Goal: Obtain resource: Obtain resource

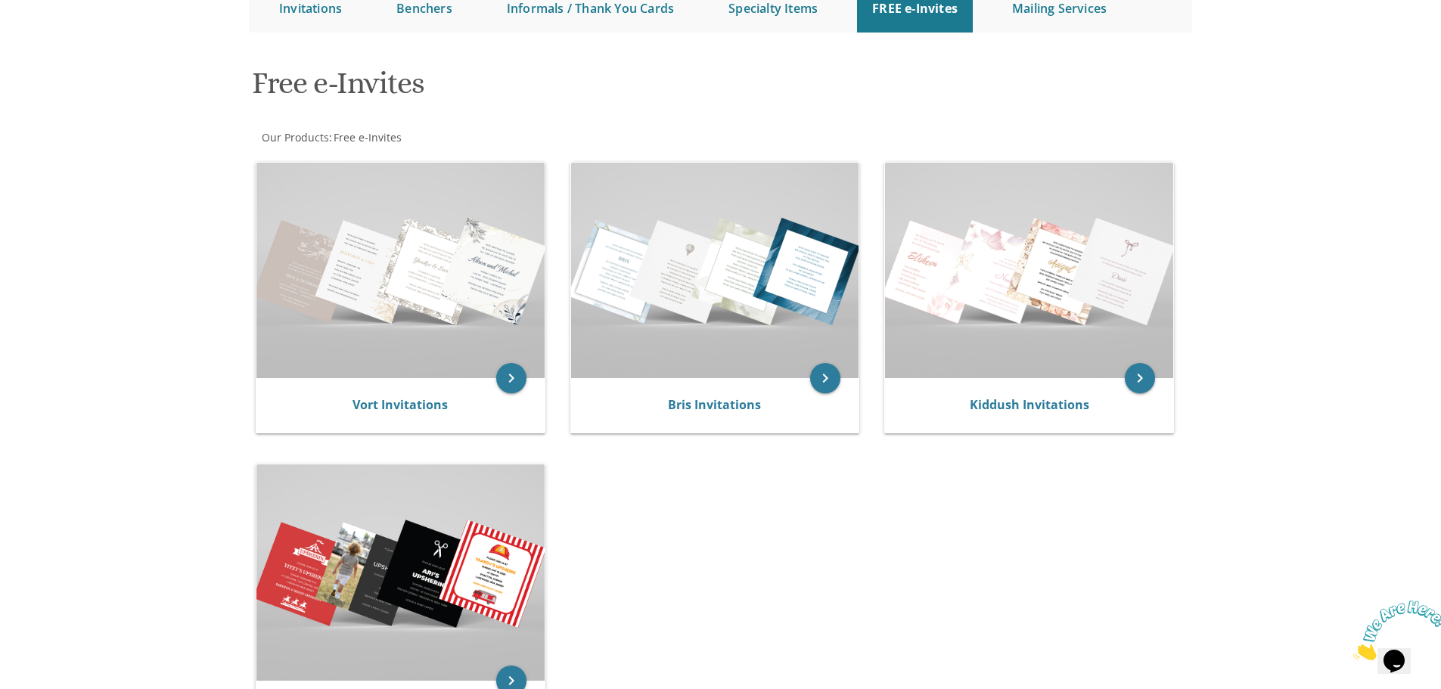
scroll to position [303, 0]
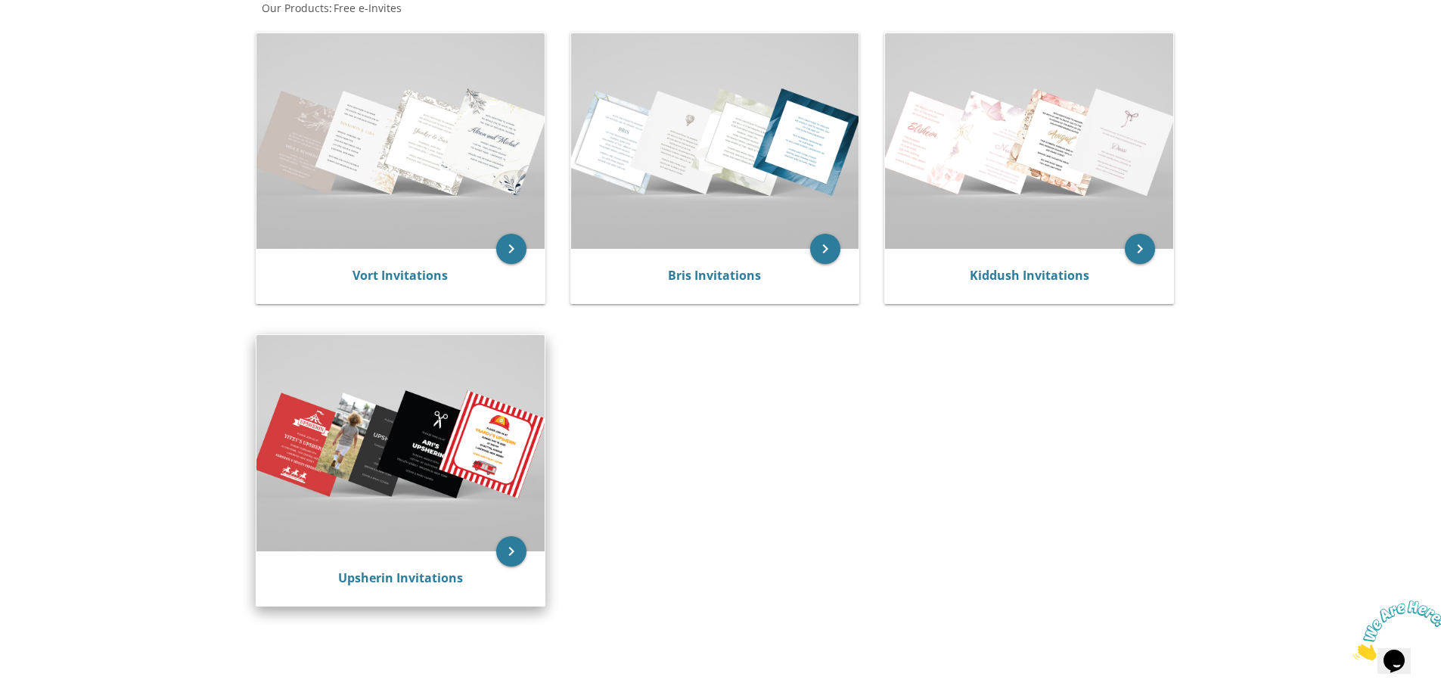
click at [449, 549] on img at bounding box center [401, 443] width 288 height 216
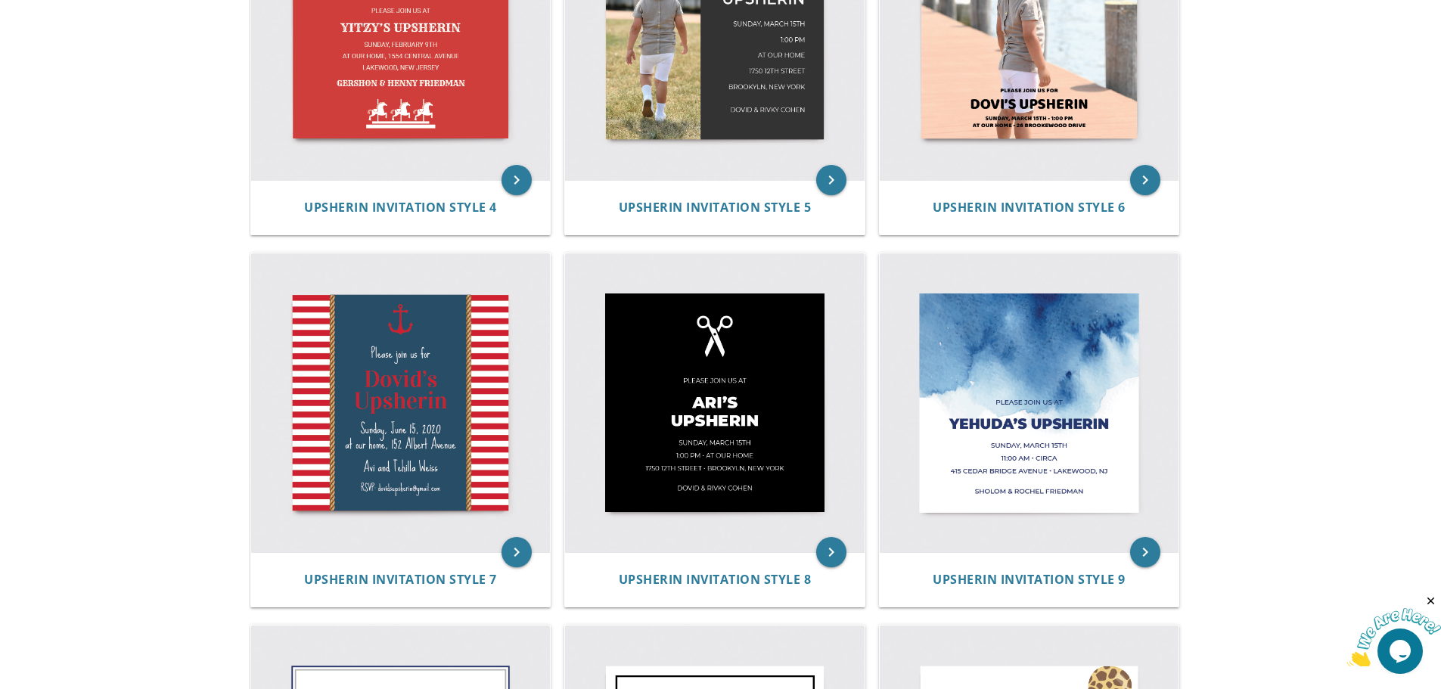
scroll to position [600, 0]
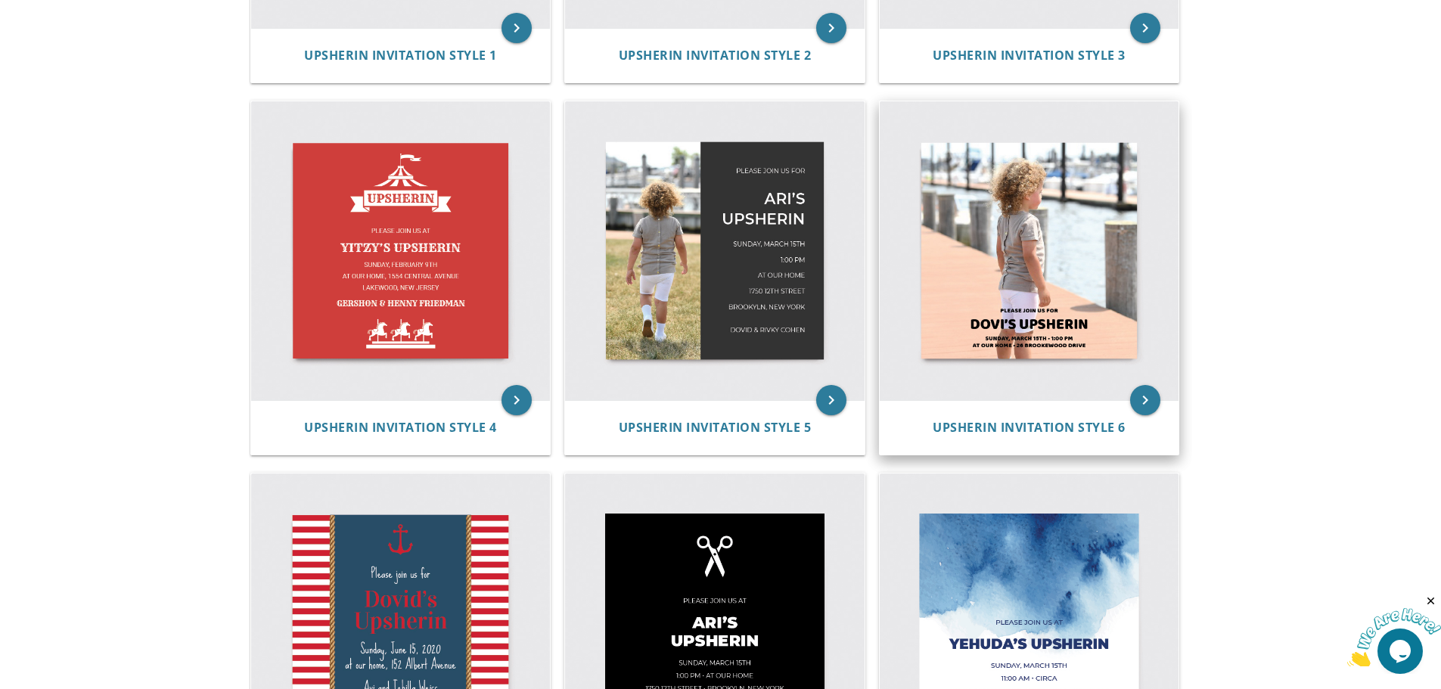
click at [1102, 261] on img at bounding box center [1030, 251] width 300 height 300
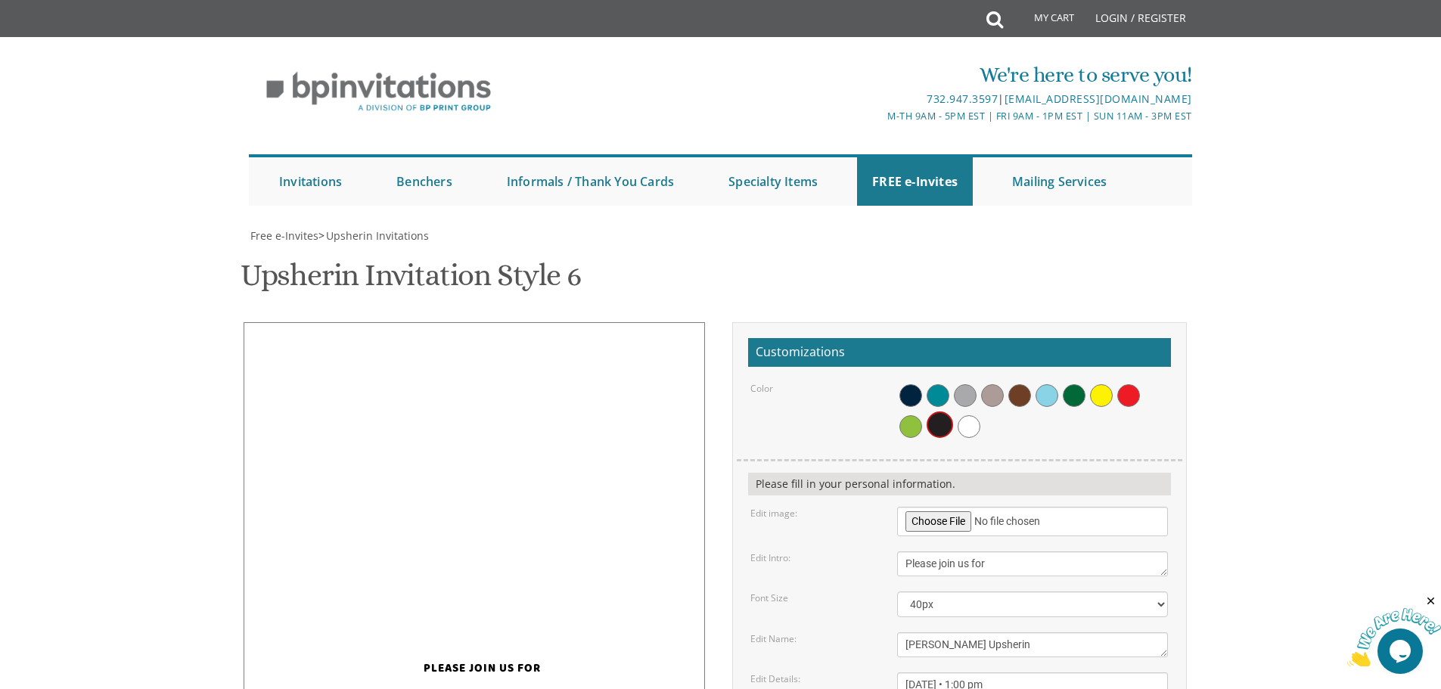
scroll to position [303, 0]
click at [931, 507] on input "file" at bounding box center [1032, 522] width 271 height 30
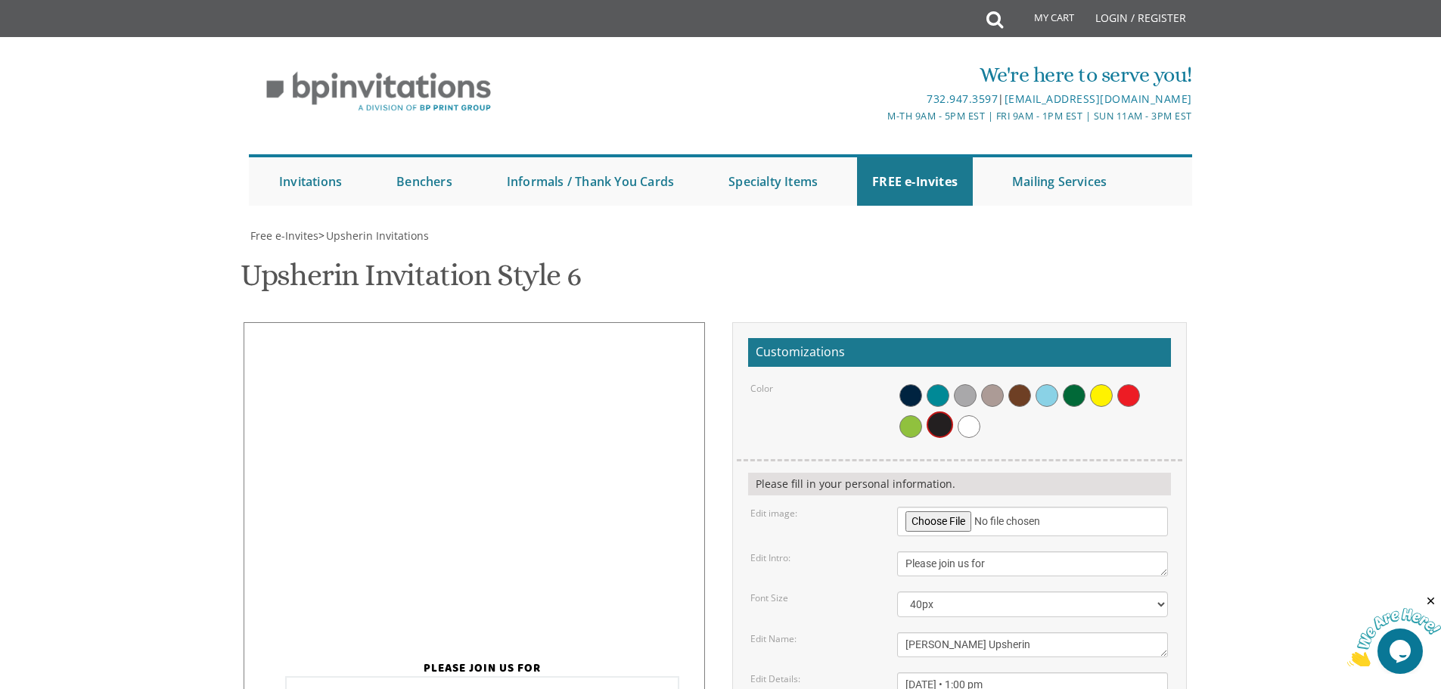
drag, startPoint x: 904, startPoint y: 434, endPoint x: 928, endPoint y: 428, distance: 24.2
click at [928, 633] on textarea "Dovi's Upsherin" at bounding box center [1032, 645] width 271 height 25
type textarea "Shmuel's Upsherin"
drag, startPoint x: 906, startPoint y: 475, endPoint x: 941, endPoint y: 474, distance: 35.6
click at [941, 673] on textarea "Sunday, March 15th • 1:00 pm at our home • 26 Brookewood Drive" at bounding box center [1032, 693] width 271 height 41
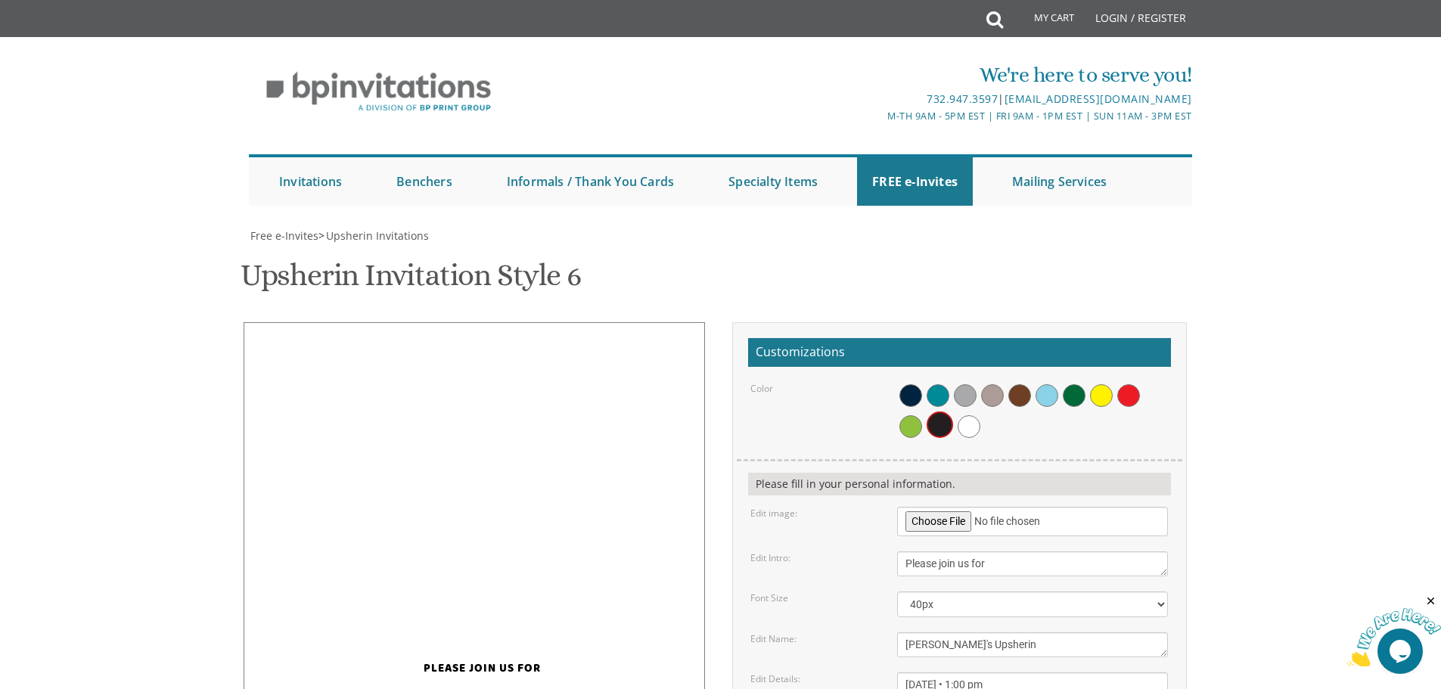
click at [941, 673] on textarea "Sunday, March 15th • 1:00 pm at our home • 26 Brookewood Drive" at bounding box center [1032, 693] width 271 height 41
drag, startPoint x: 942, startPoint y: 477, endPoint x: 990, endPoint y: 476, distance: 47.7
click at [990, 673] on textarea "[DATE] • 1:00 pm at our home • [STREET_ADDRESS]" at bounding box center [1032, 693] width 271 height 41
drag, startPoint x: 976, startPoint y: 496, endPoint x: 1081, endPoint y: 500, distance: 105.3
click at [1084, 673] on textarea "Sunday, March 15th • 1:00 pm at our home • 26 Brookewood Drive" at bounding box center [1032, 693] width 271 height 41
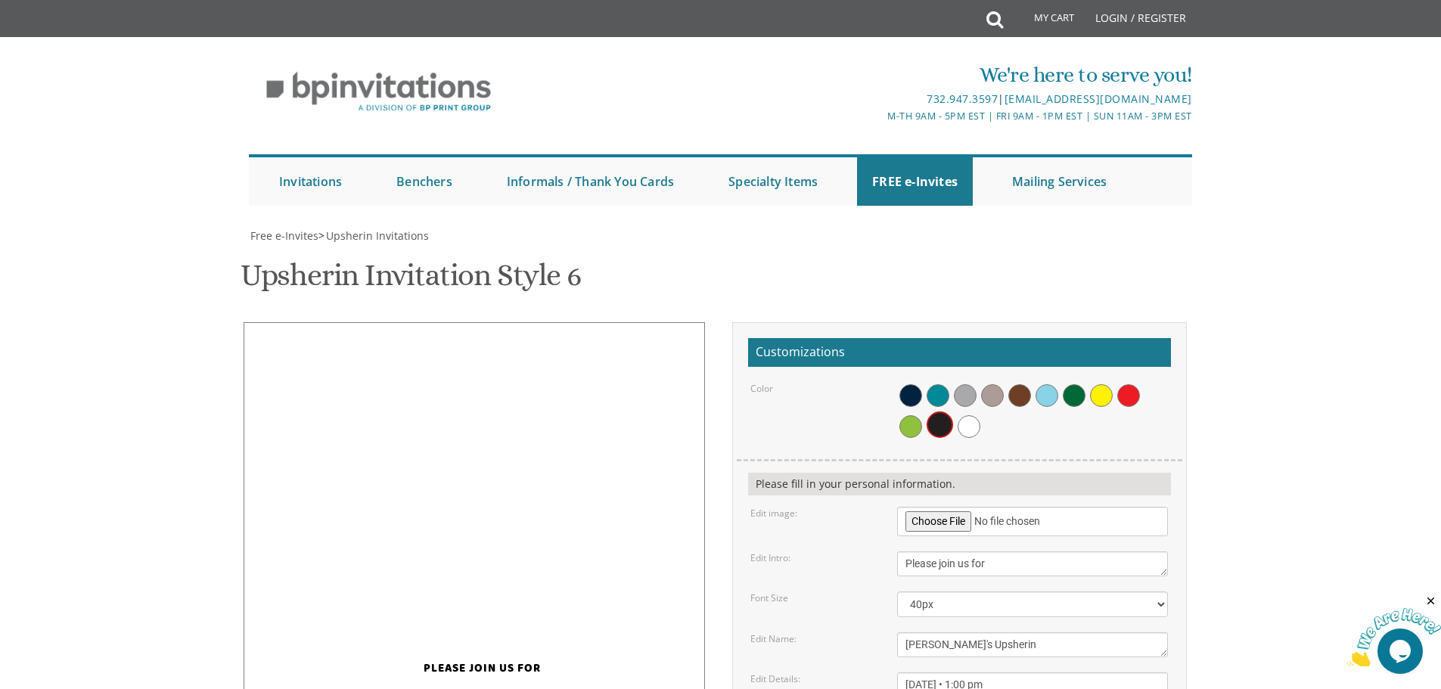
click at [1020, 673] on textarea "Sunday, March 15th • 1:00 pm at our home • 26 Brookewood Drive" at bounding box center [1032, 693] width 271 height 41
click at [1031, 673] on textarea "Sunday, March 15th • 1:00 pm at our home • 26 Brookewood Drive" at bounding box center [1032, 693] width 271 height 41
type textarea "Friday, October 31st • 1:30 pm at our home • 9 Sequoia Street"
type input "leahlewin864@gmail.com"
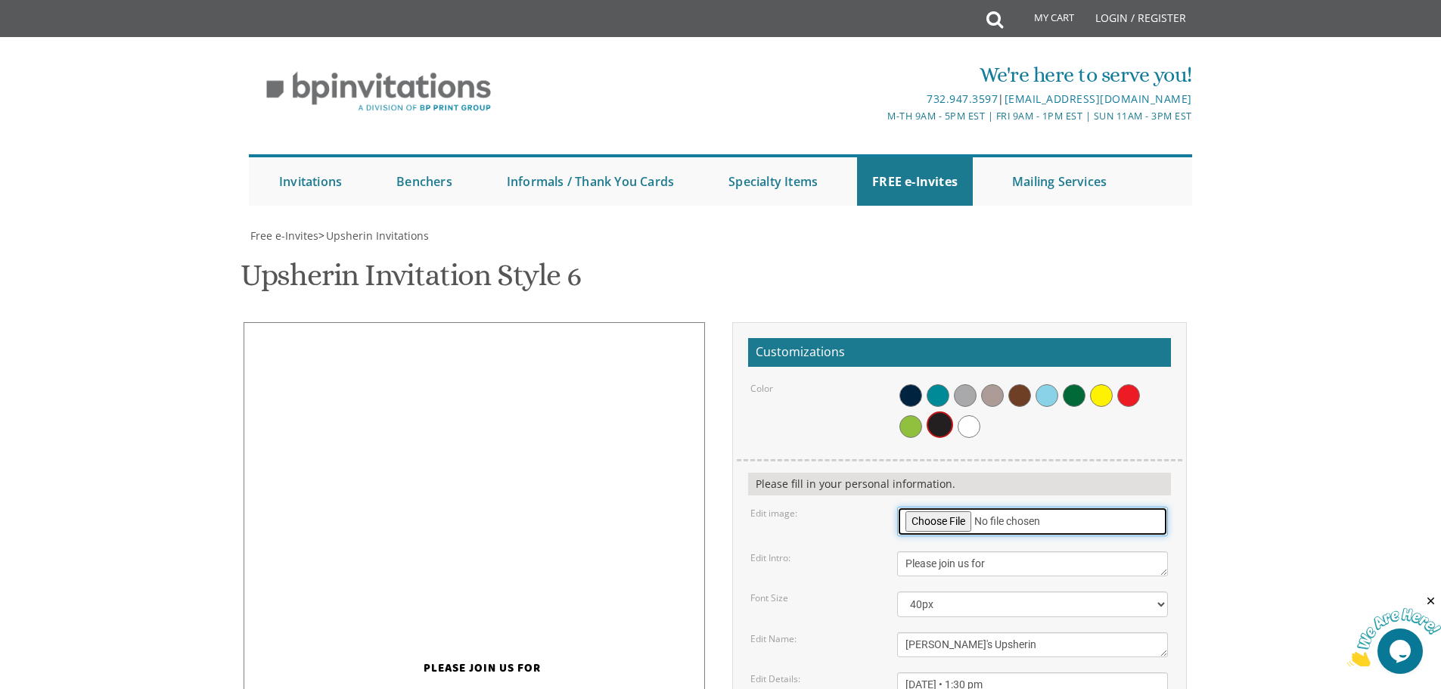
click at [933, 507] on input "file" at bounding box center [1032, 522] width 271 height 30
type input "C:\fakepath\Sturman-28.jpg"
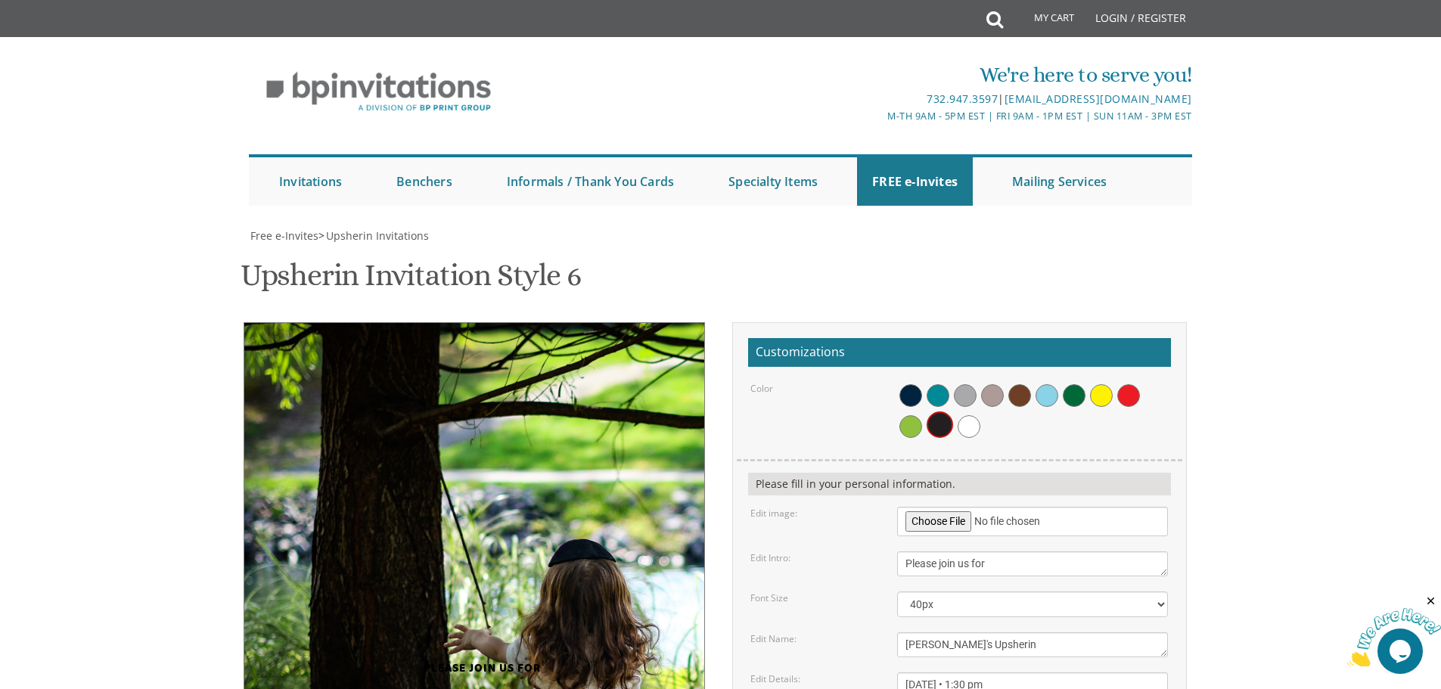
drag, startPoint x: 530, startPoint y: 349, endPoint x: 532, endPoint y: 253, distance: 95.4
click at [532, 322] on img at bounding box center [725, 552] width 963 height 460
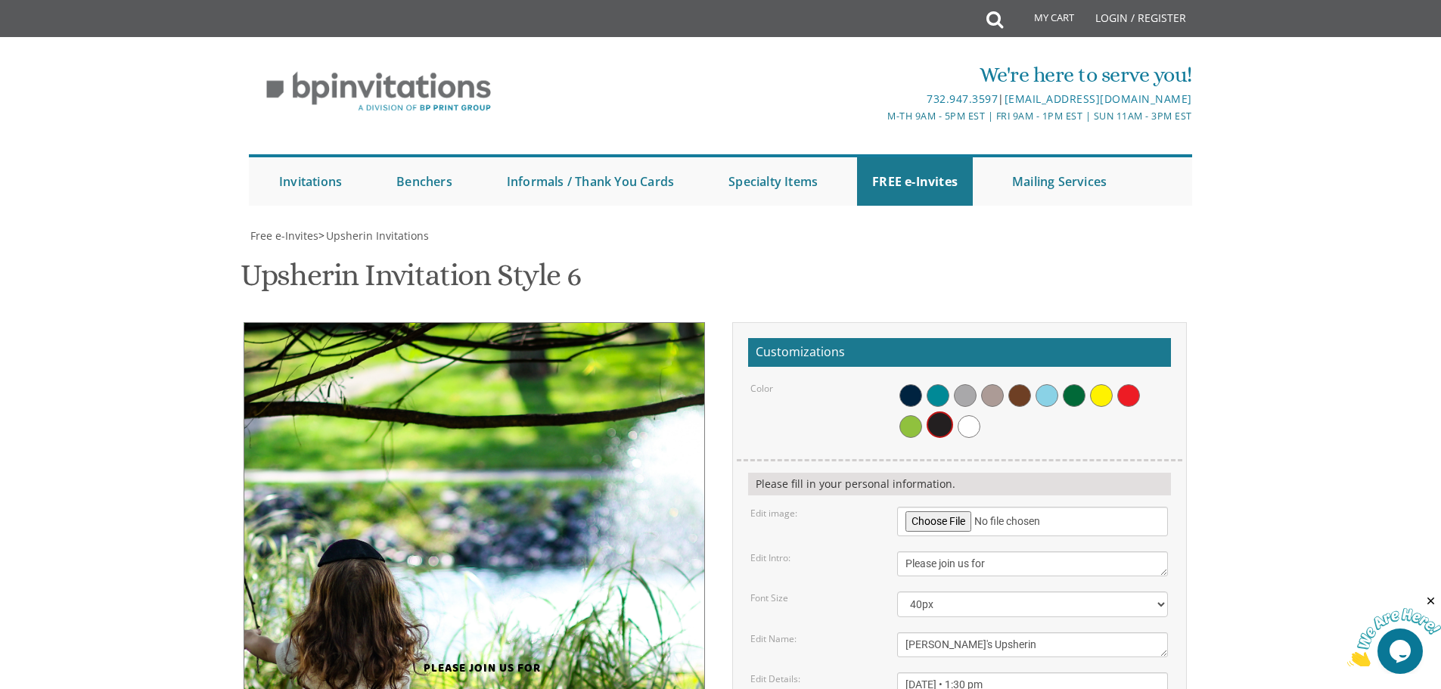
drag, startPoint x: 527, startPoint y: 330, endPoint x: 297, endPoint y: 182, distance: 274.3
click at [297, 322] on img at bounding box center [494, 552] width 963 height 460
drag, startPoint x: 424, startPoint y: 457, endPoint x: 617, endPoint y: 542, distance: 210.7
click at [617, 542] on div "Please join us for Shmuel's Upsherin Friday, October 31st • 1:30 pm at our home…" at bounding box center [482, 573] width 455 height 502
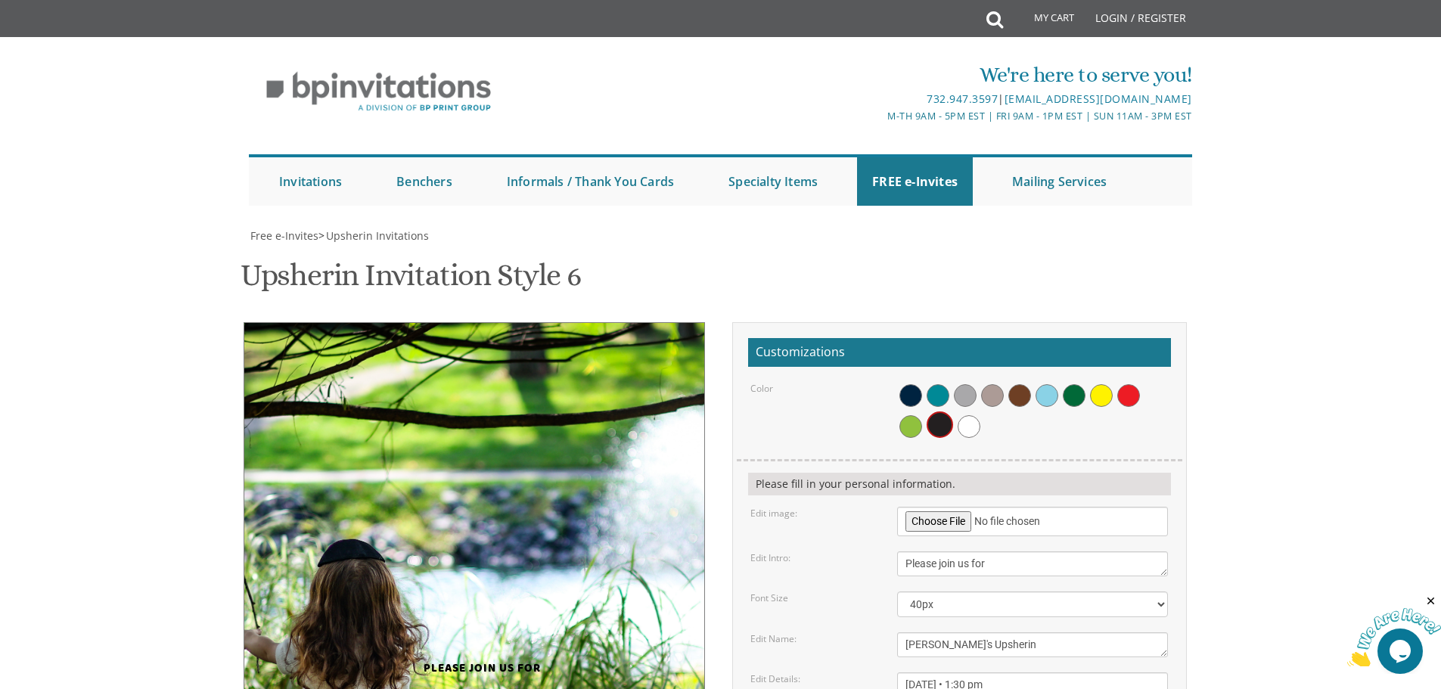
click at [303, 235] on span "Free e-Invites" at bounding box center [284, 236] width 68 height 14
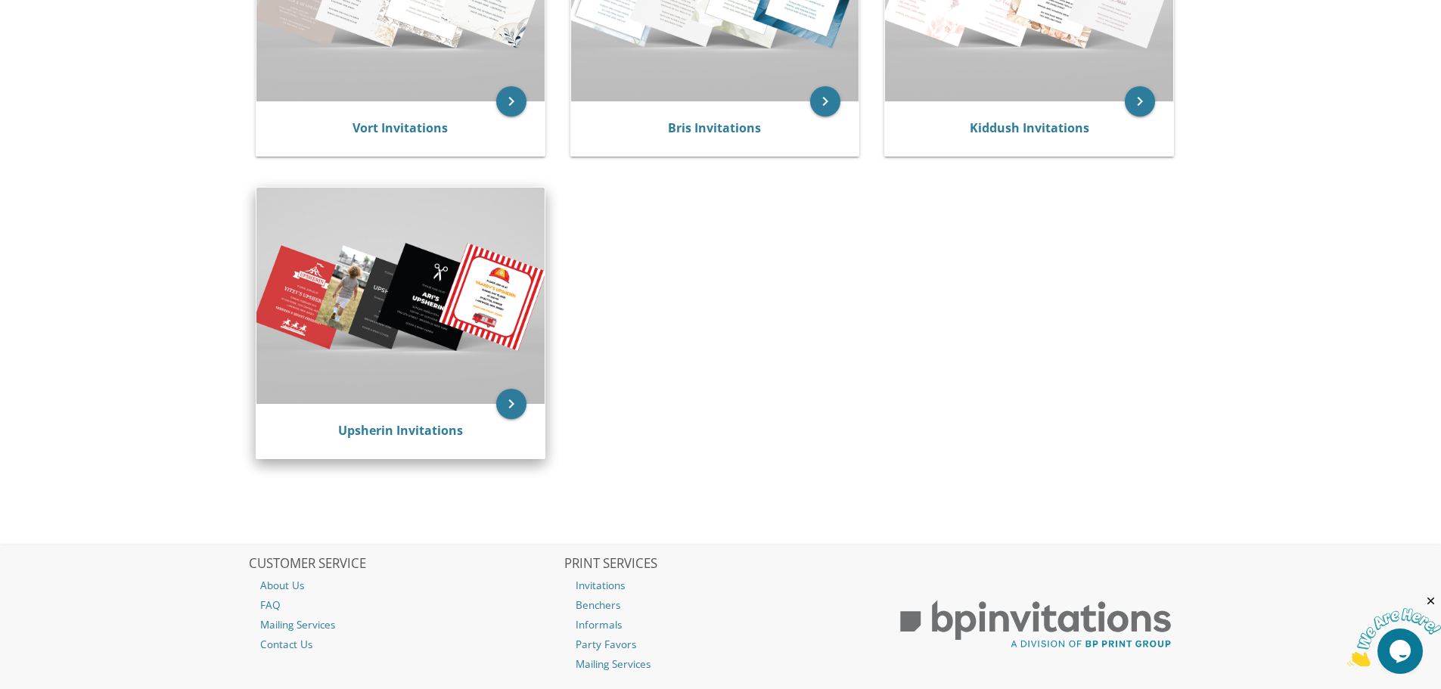
scroll to position [454, 0]
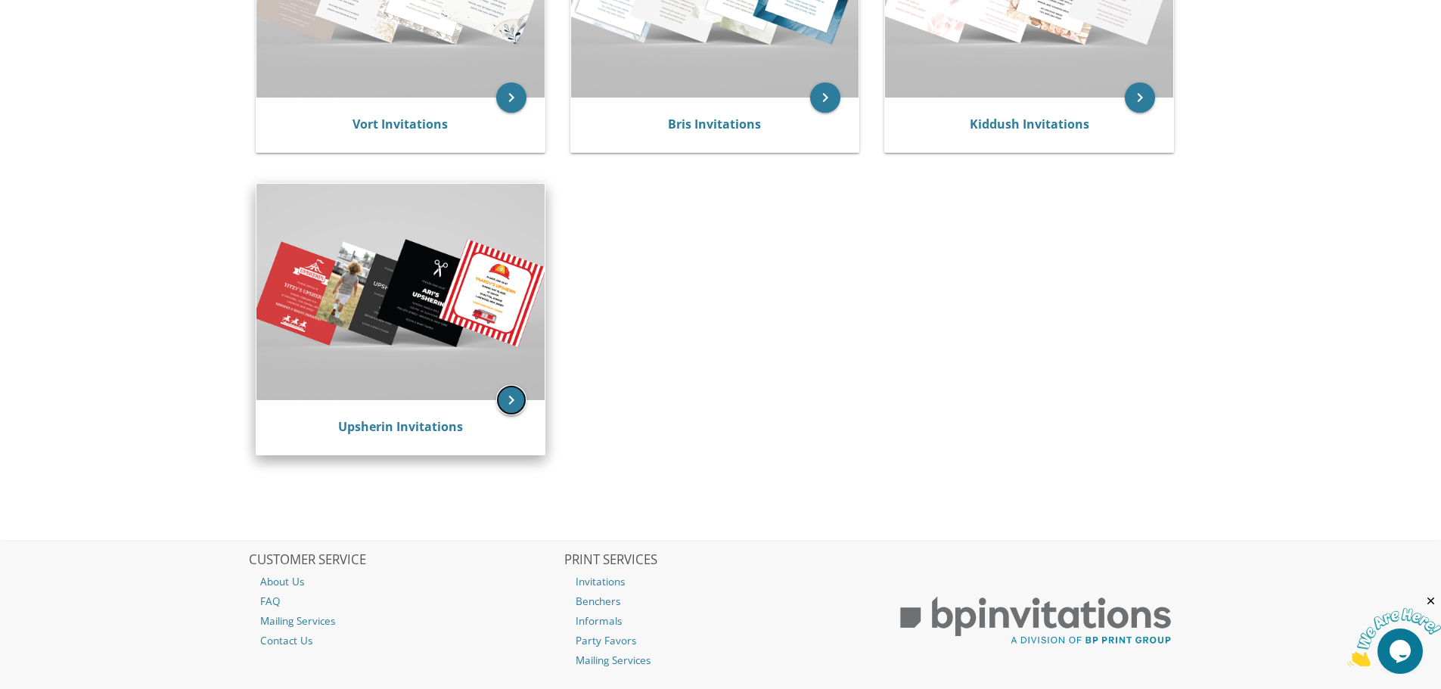
click at [515, 403] on icon "keyboard_arrow_right" at bounding box center [511, 400] width 30 height 30
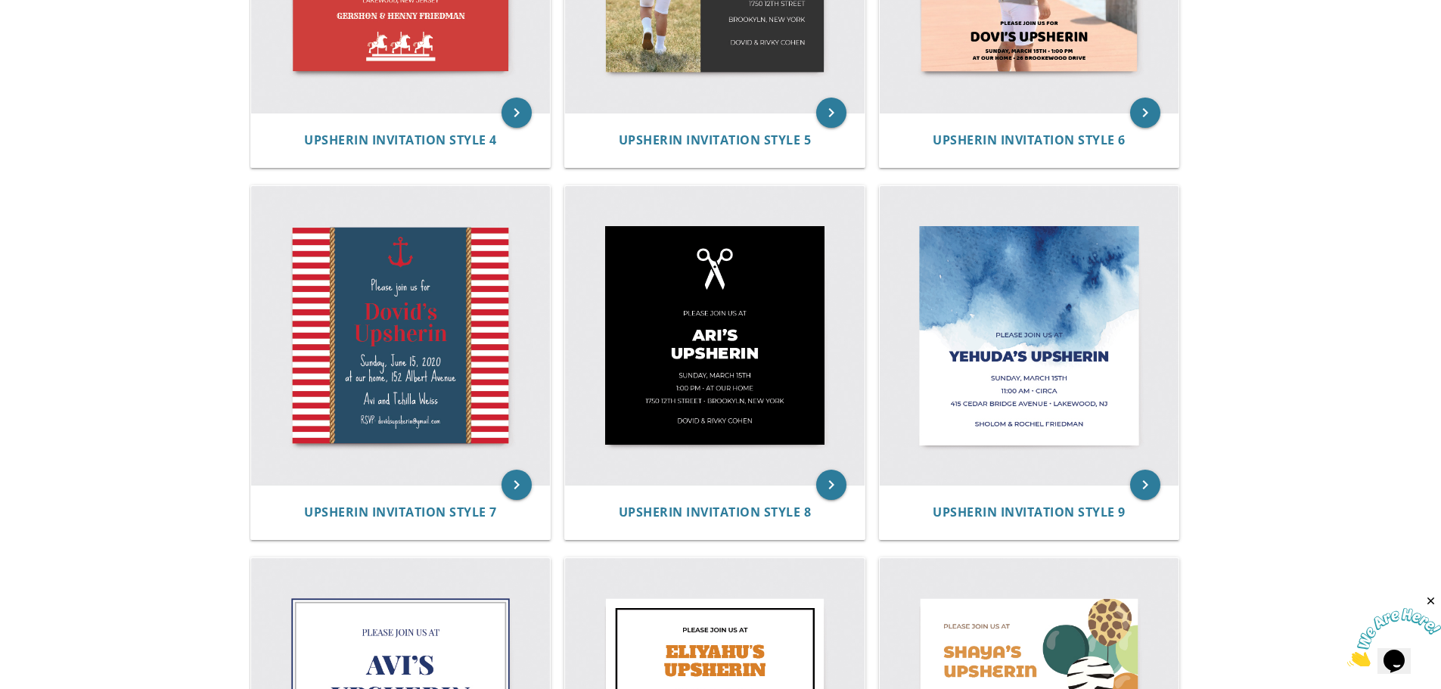
scroll to position [751, 0]
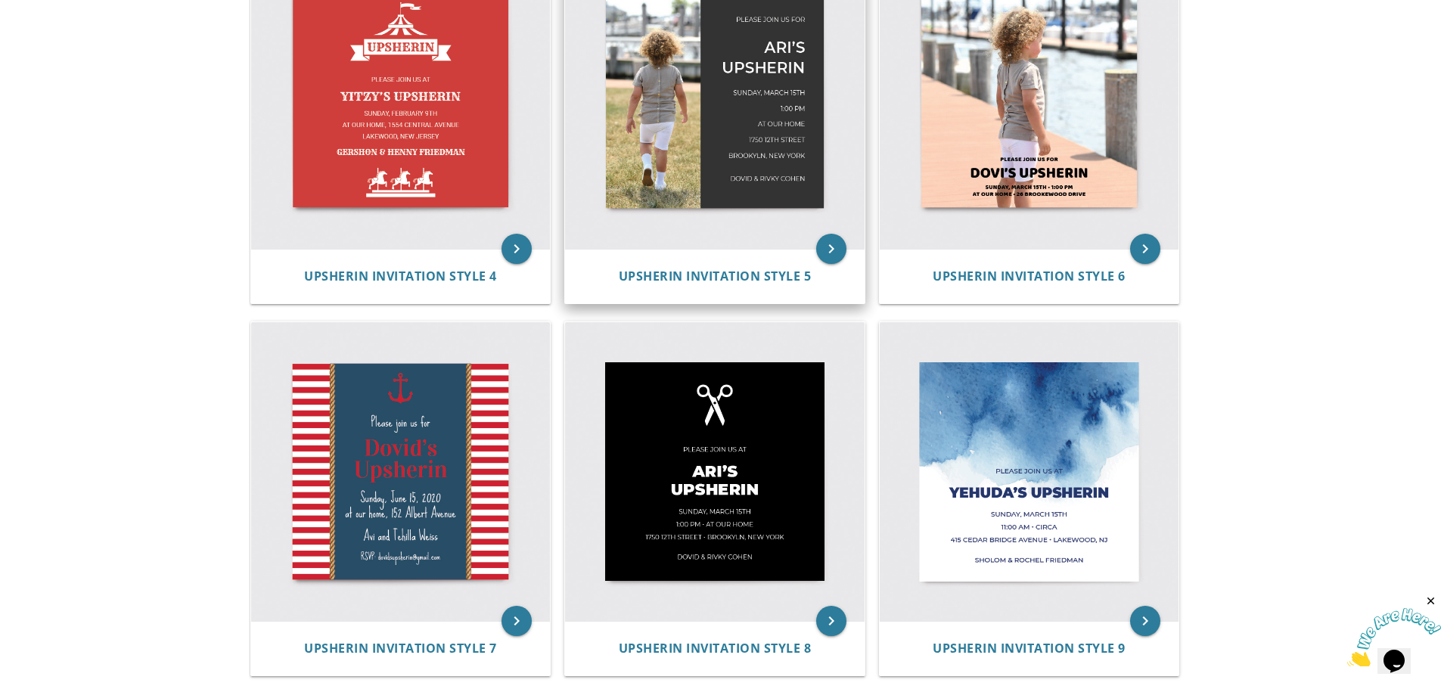
click at [741, 164] on img at bounding box center [715, 100] width 300 height 300
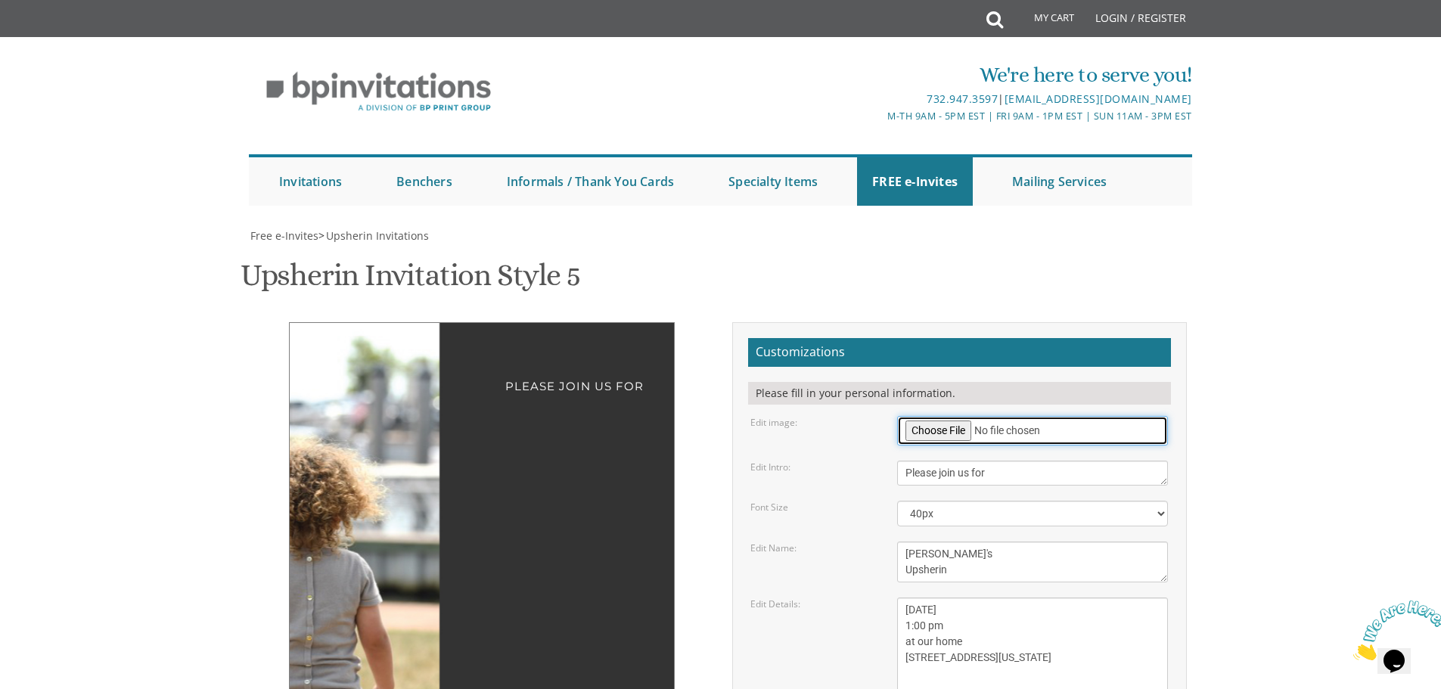
click at [938, 421] on input "file" at bounding box center [1032, 431] width 271 height 30
type input "C:\fakepath\[PERSON_NAME]-28.jpg"
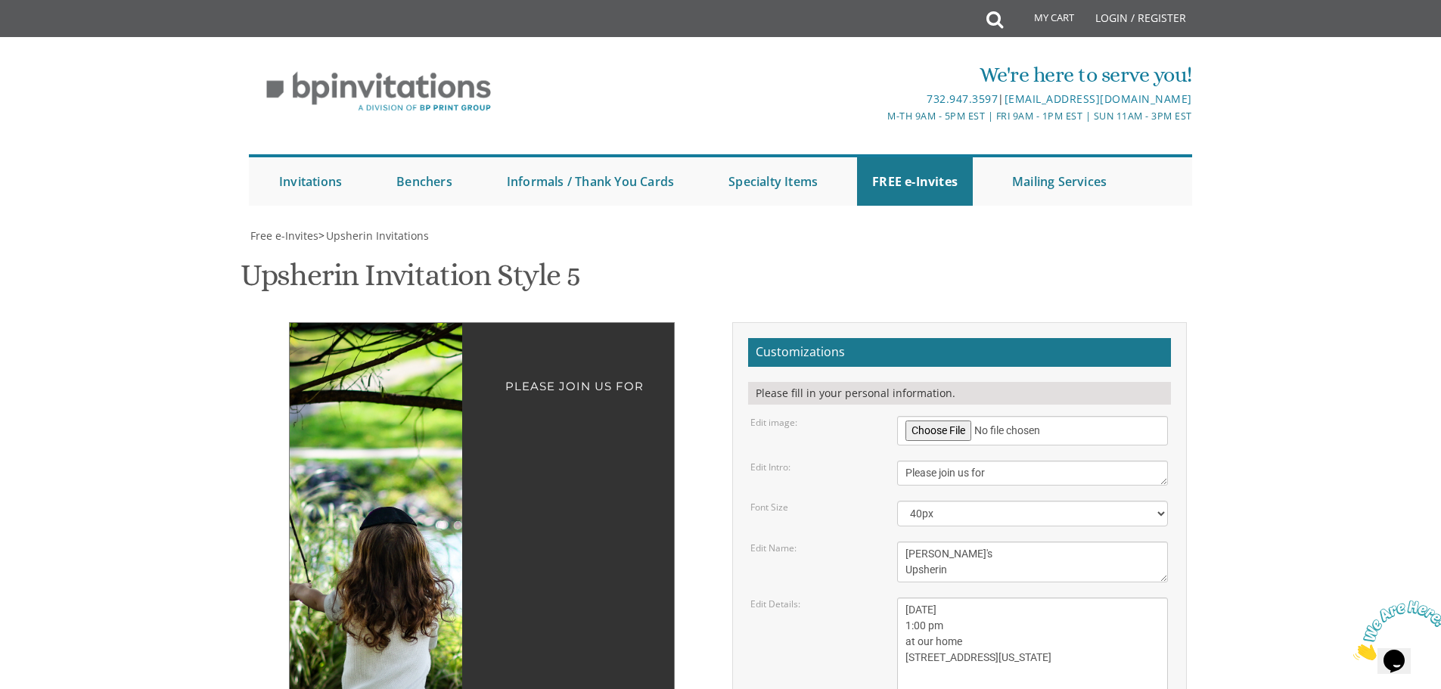
drag, startPoint x: 387, startPoint y: 568, endPoint x: 198, endPoint y: 471, distance: 212.2
drag, startPoint x: 374, startPoint y: 454, endPoint x: 376, endPoint y: 384, distance: 69.7
click at [376, 384] on img at bounding box center [512, 518] width 816 height 390
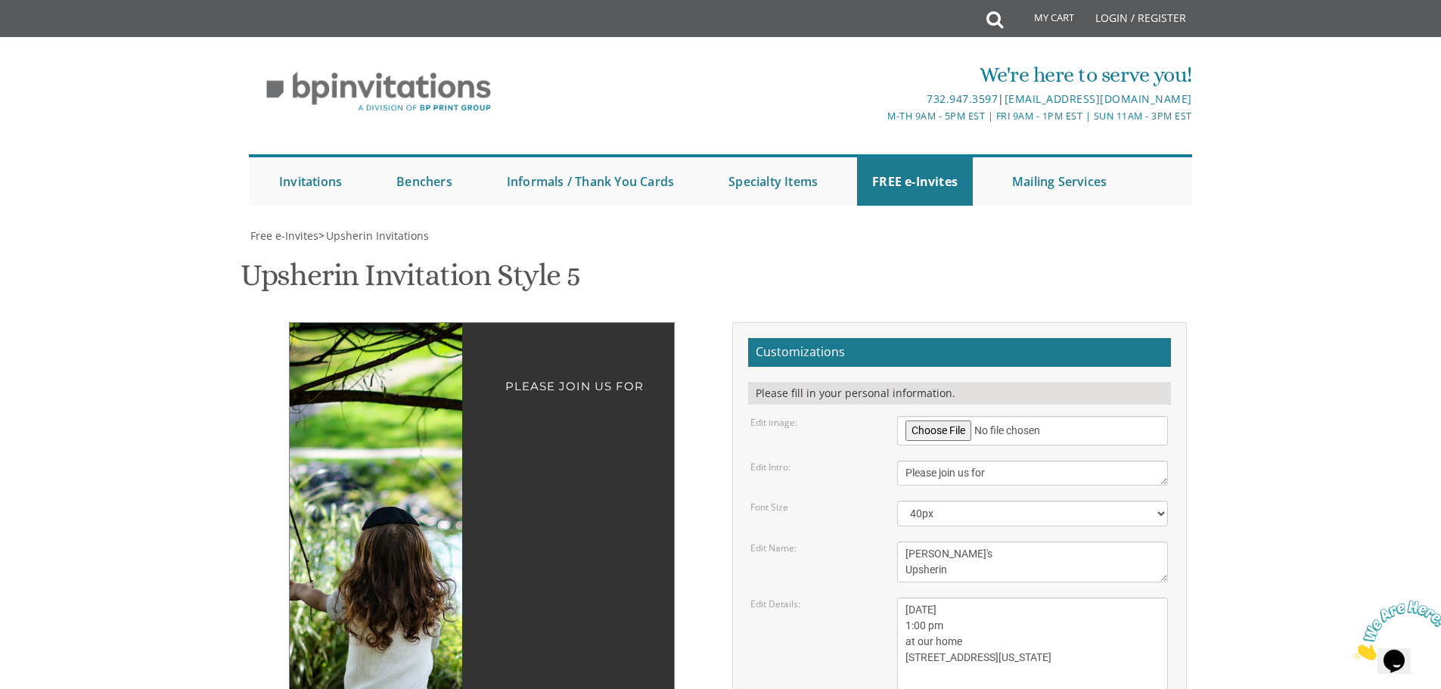
drag, startPoint x: 523, startPoint y: 408, endPoint x: 584, endPoint y: 415, distance: 61.8
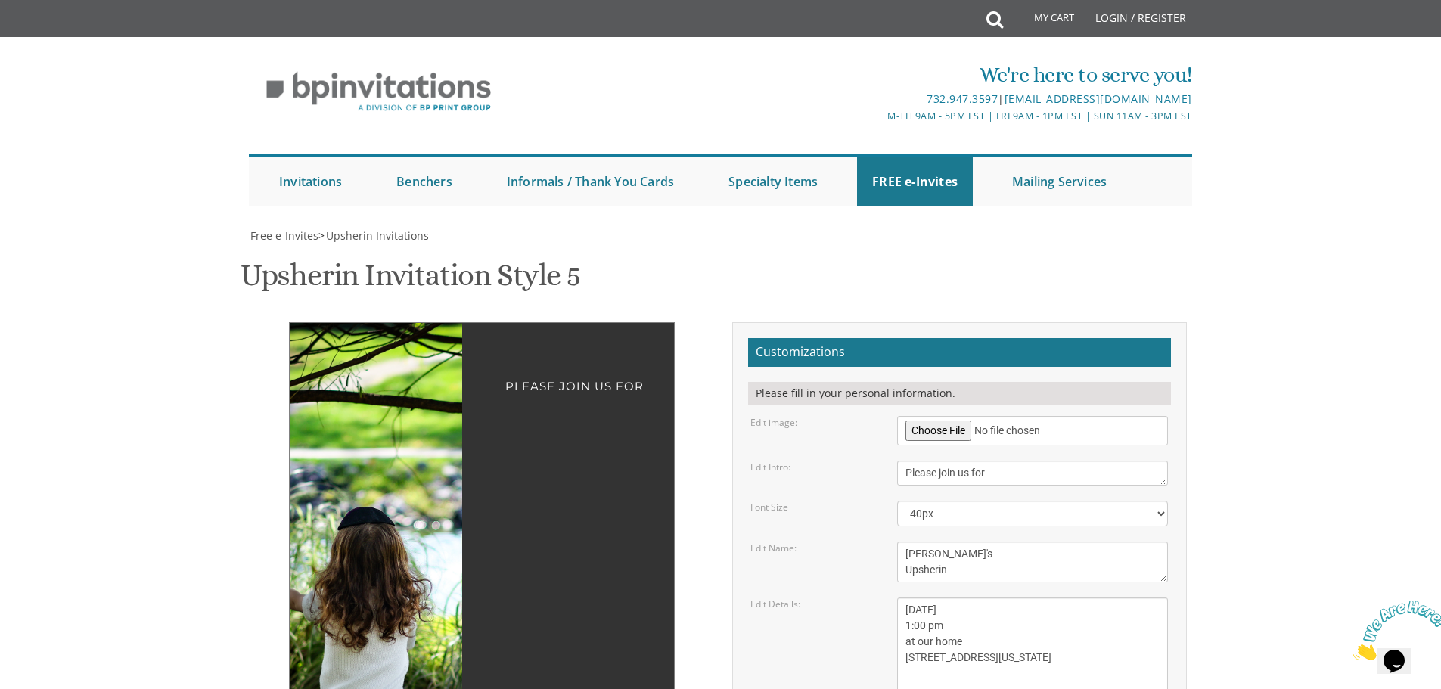
drag, startPoint x: 416, startPoint y: 437, endPoint x: 392, endPoint y: 415, distance: 33.2
click at [392, 415] on img at bounding box center [487, 518] width 816 height 390
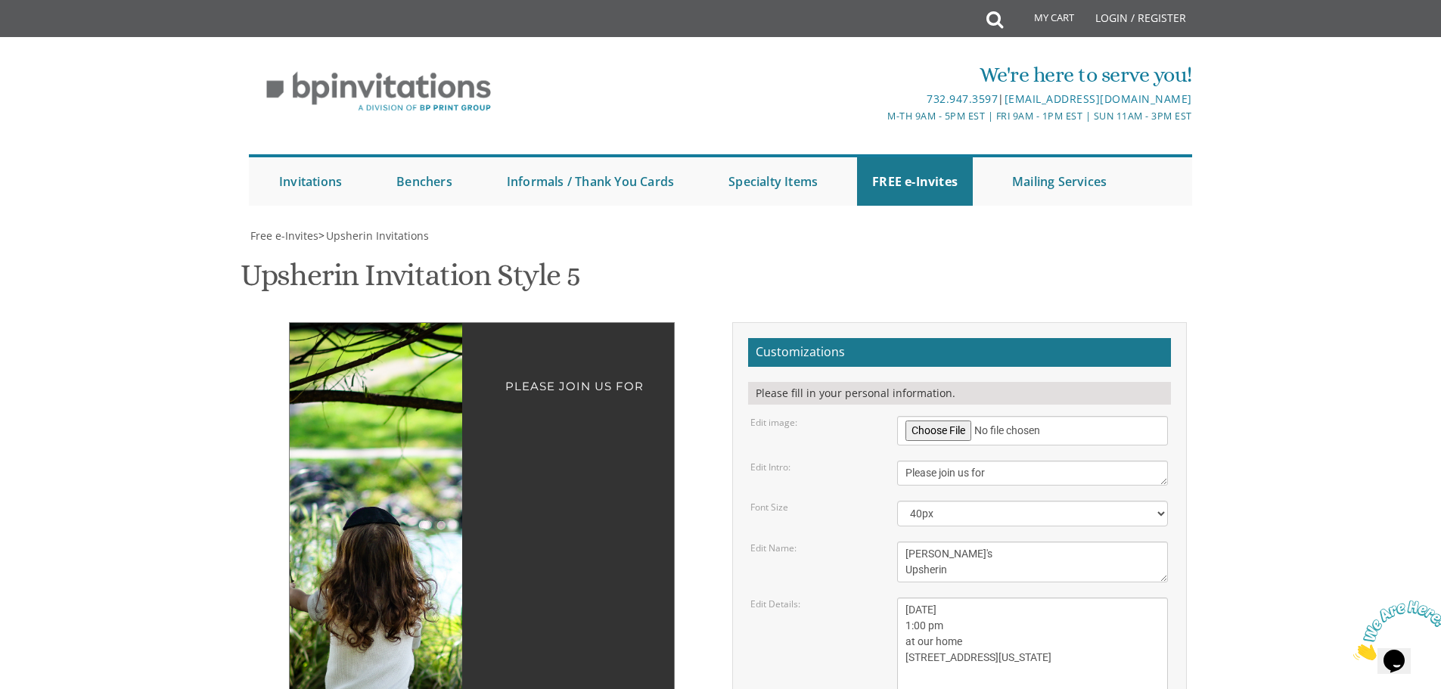
click at [397, 415] on img at bounding box center [493, 518] width 816 height 390
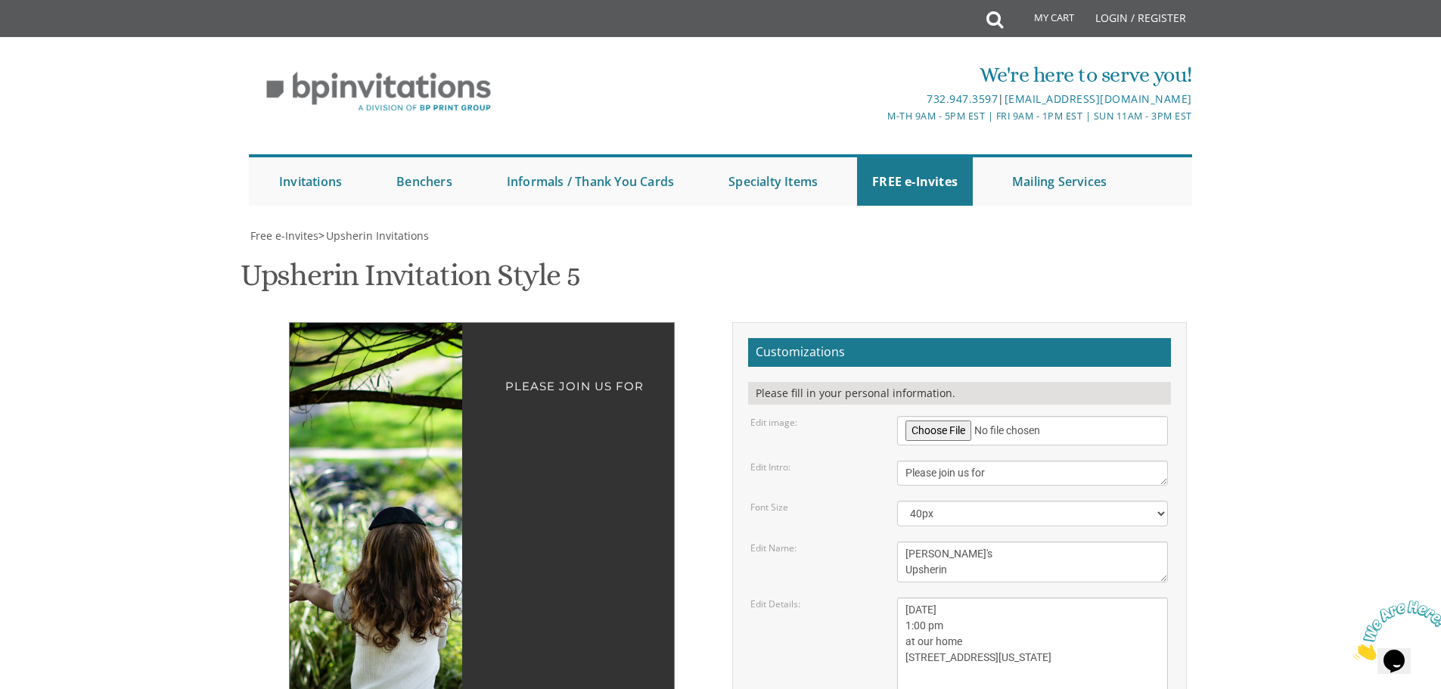
drag, startPoint x: 388, startPoint y: 473, endPoint x: 414, endPoint y: 396, distance: 80.6
click at [414, 396] on img at bounding box center [518, 518] width 816 height 390
click at [907, 319] on link "Upsherin Invitations" at bounding box center [911, 338] width 140 height 38
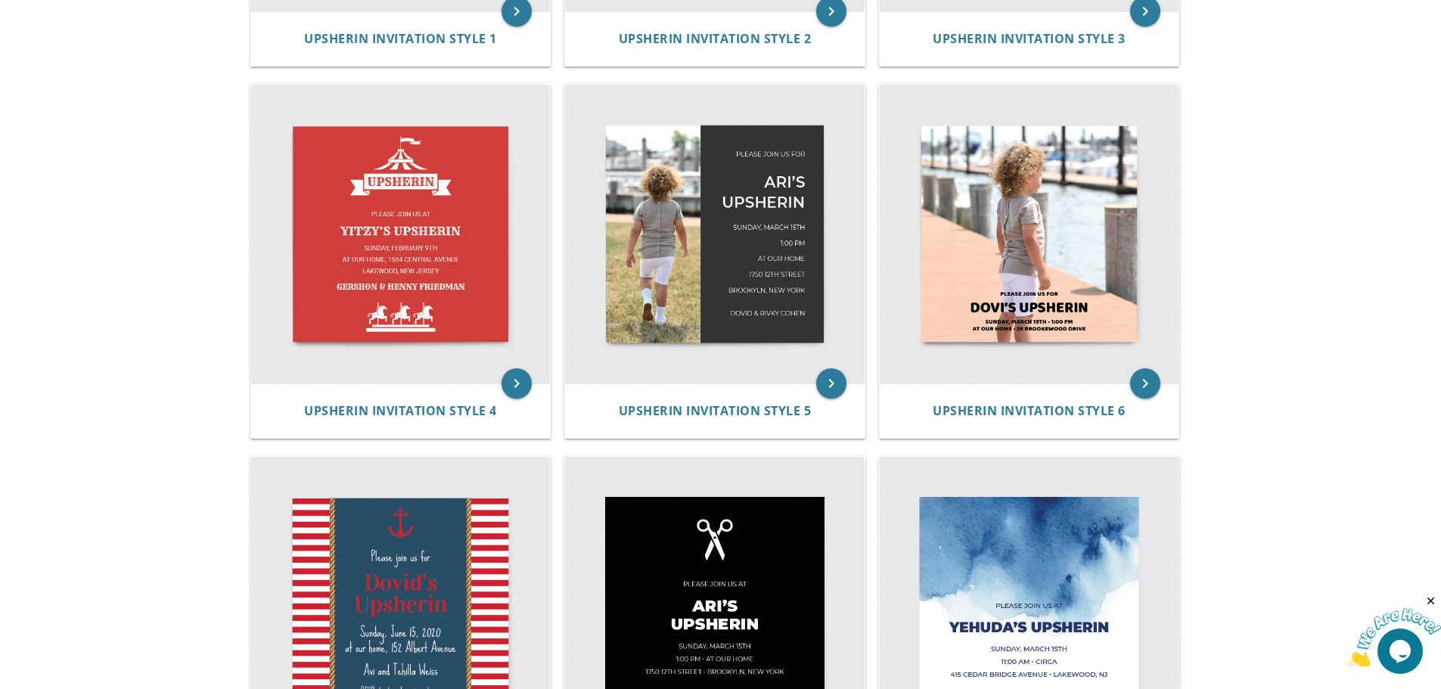
scroll to position [757, 0]
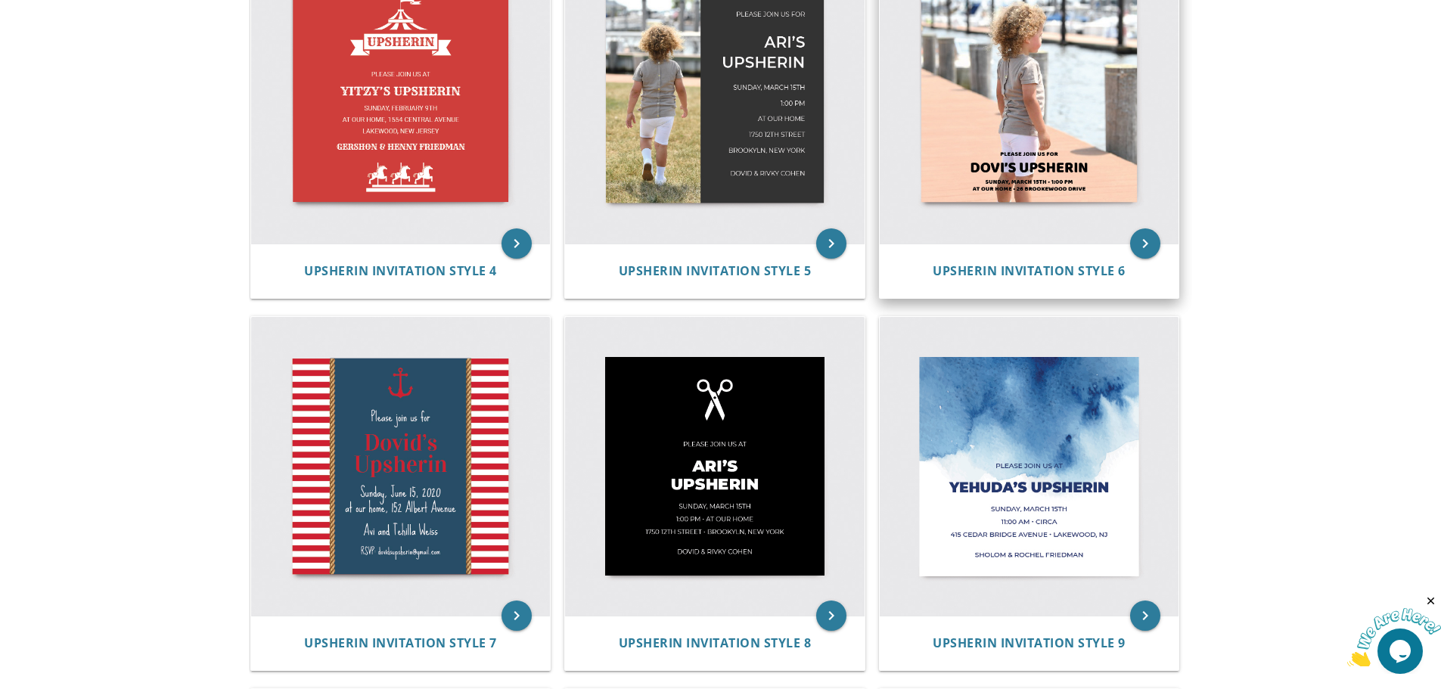
click at [974, 141] on img at bounding box center [1030, 95] width 300 height 300
click at [985, 132] on img at bounding box center [1030, 95] width 300 height 300
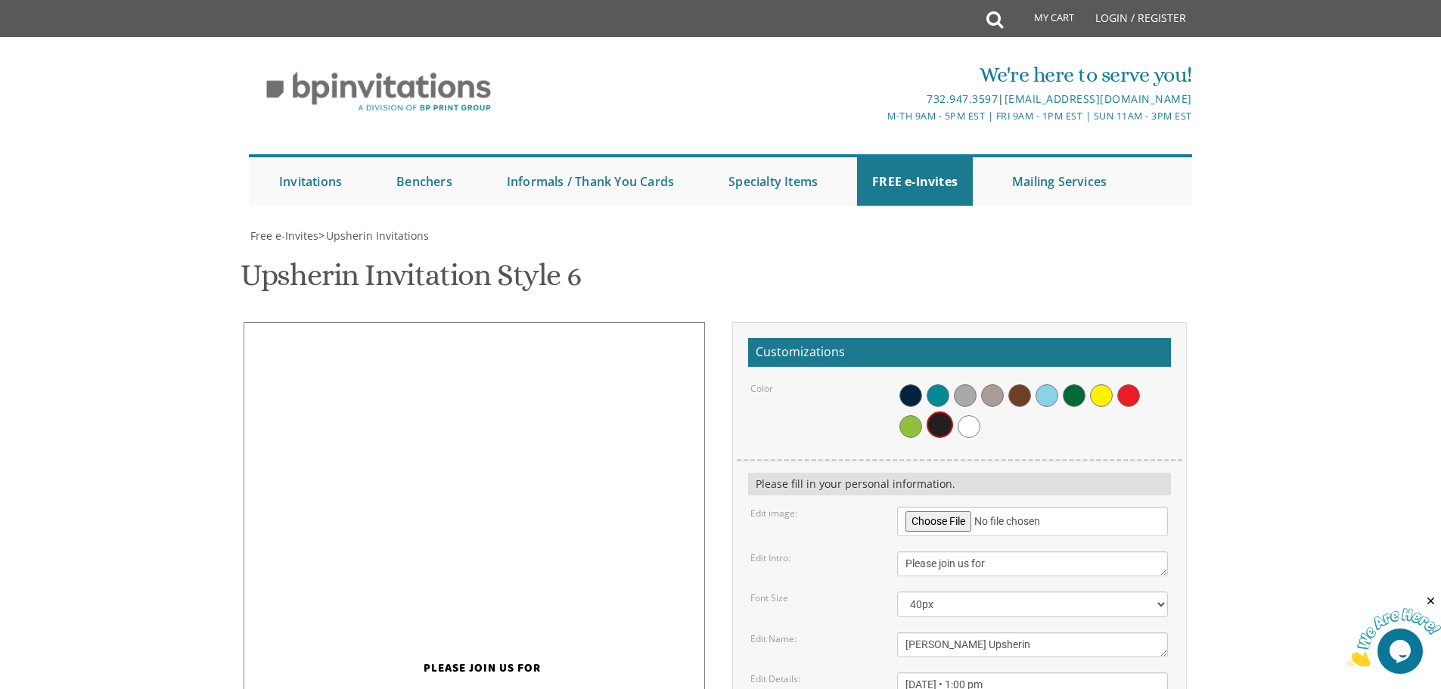
scroll to position [303, 0]
click at [922, 507] on input "file" at bounding box center [1032, 522] width 271 height 30
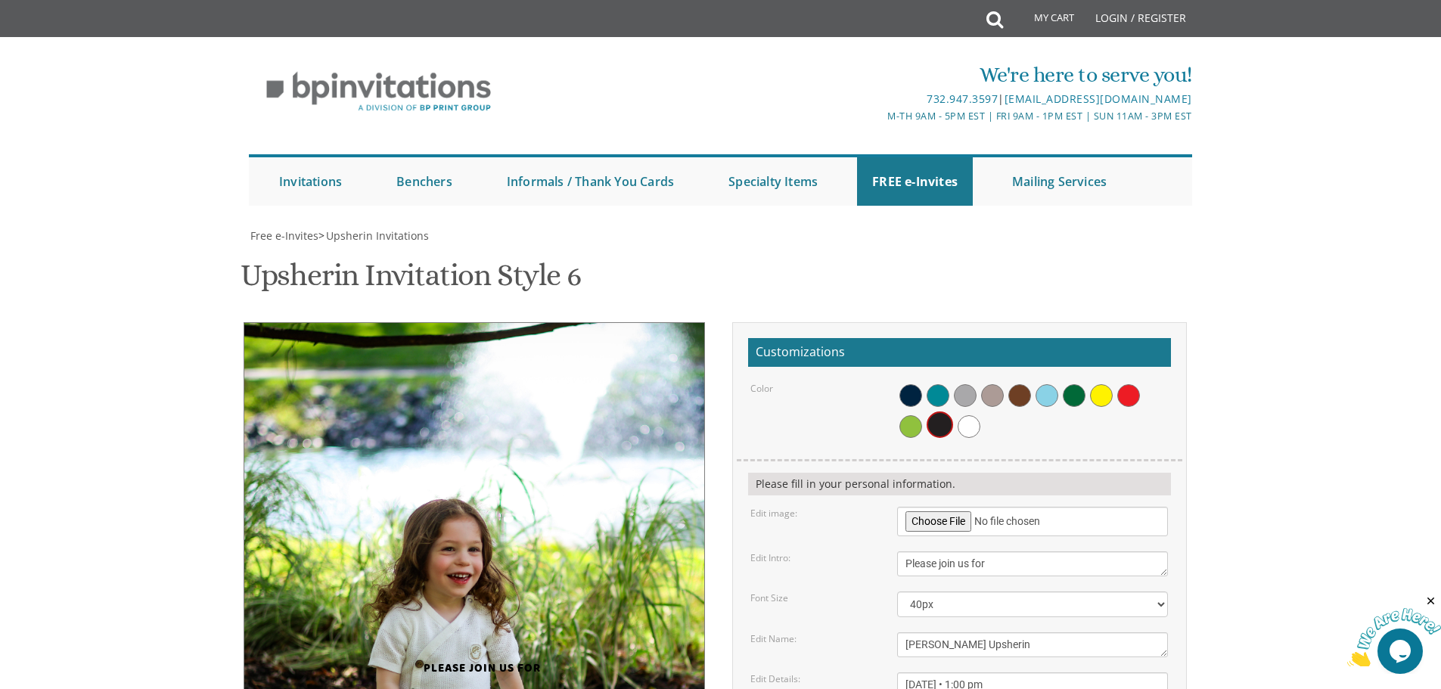
drag, startPoint x: 561, startPoint y: 334, endPoint x: 494, endPoint y: 293, distance: 78.8
click at [494, 322] on img at bounding box center [552, 552] width 751 height 460
click at [485, 676] on div "Dovi's Upsherin" at bounding box center [482, 699] width 394 height 47
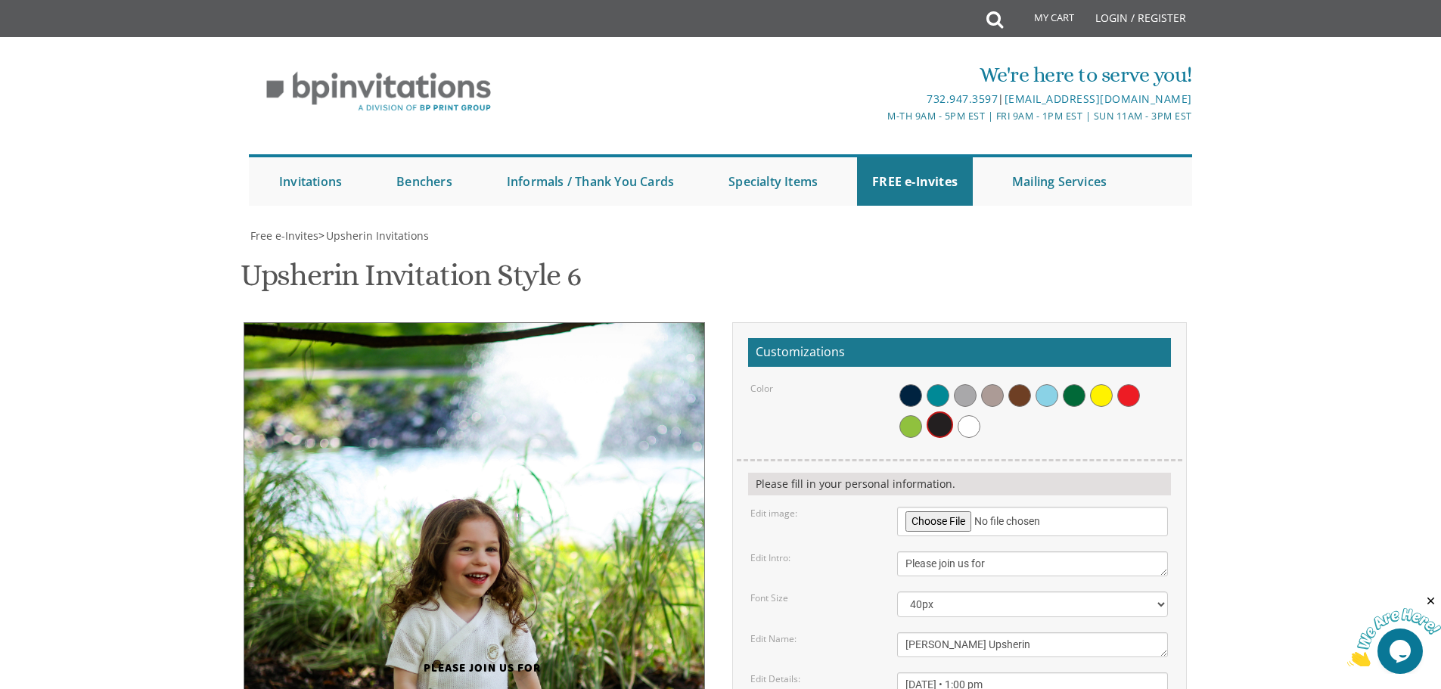
drag, startPoint x: 484, startPoint y: 314, endPoint x: 502, endPoint y: 309, distance: 18.2
click at [502, 322] on img at bounding box center [569, 552] width 751 height 460
click at [454, 676] on div "Dovi's Upsherin" at bounding box center [482, 699] width 394 height 47
click at [477, 322] on img at bounding box center [569, 552] width 751 height 460
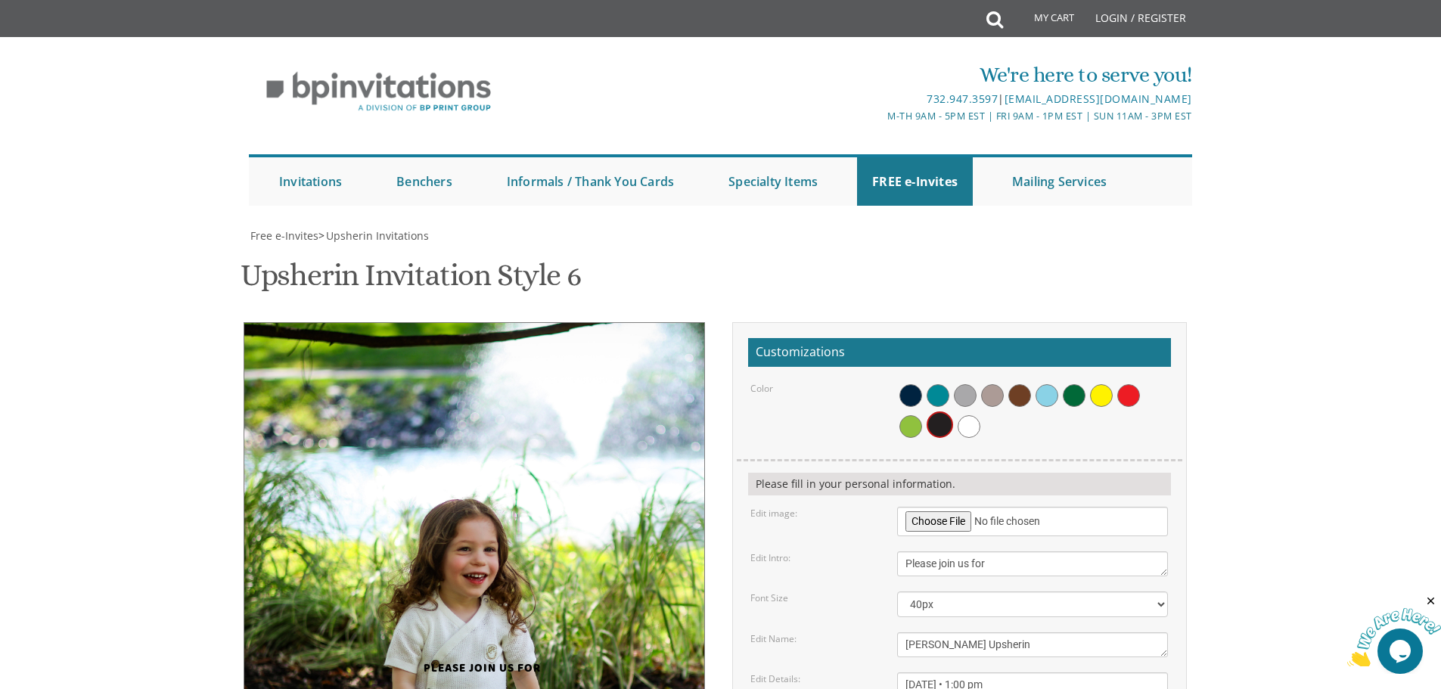
drag, startPoint x: 470, startPoint y: 465, endPoint x: 468, endPoint y: 382, distance: 83.2
click at [468, 382] on img at bounding box center [568, 552] width 751 height 460
click at [437, 640] on div "Please join us for" at bounding box center [482, 658] width 394 height 36
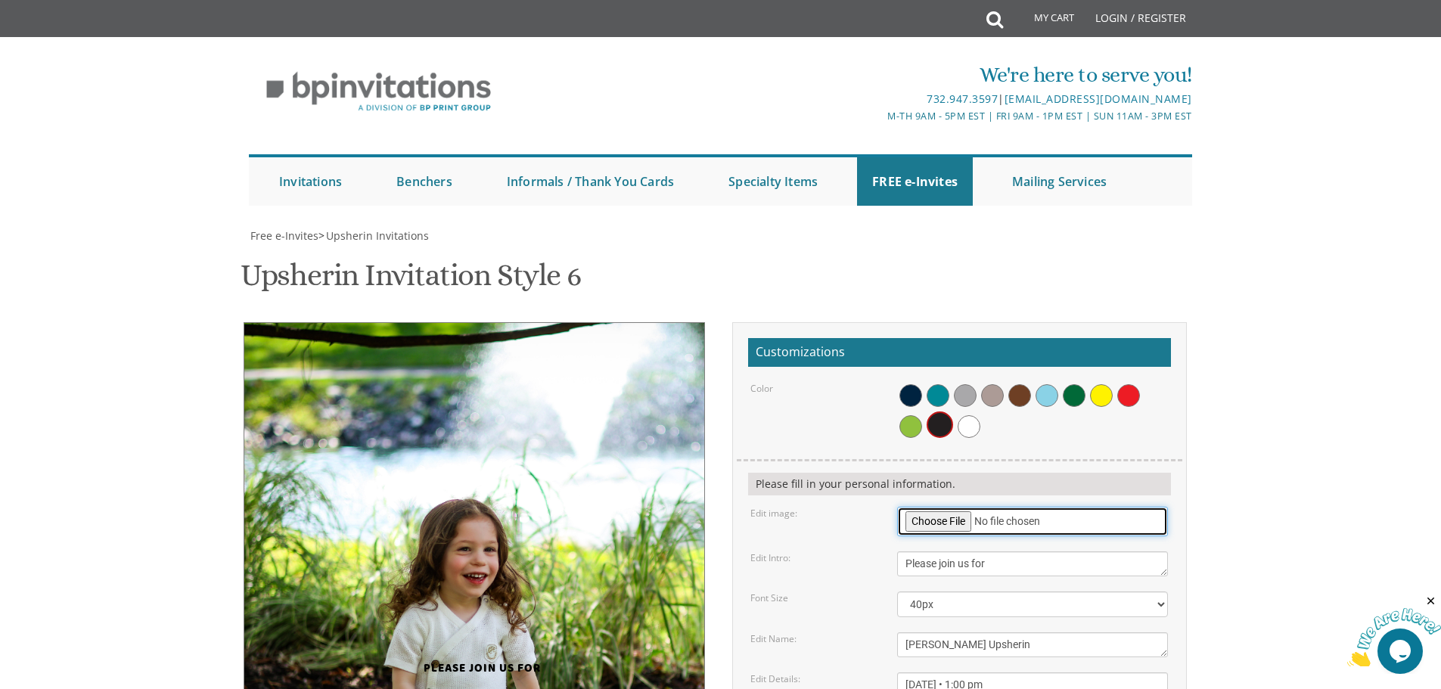
click at [920, 507] on input "file" at bounding box center [1032, 522] width 271 height 30
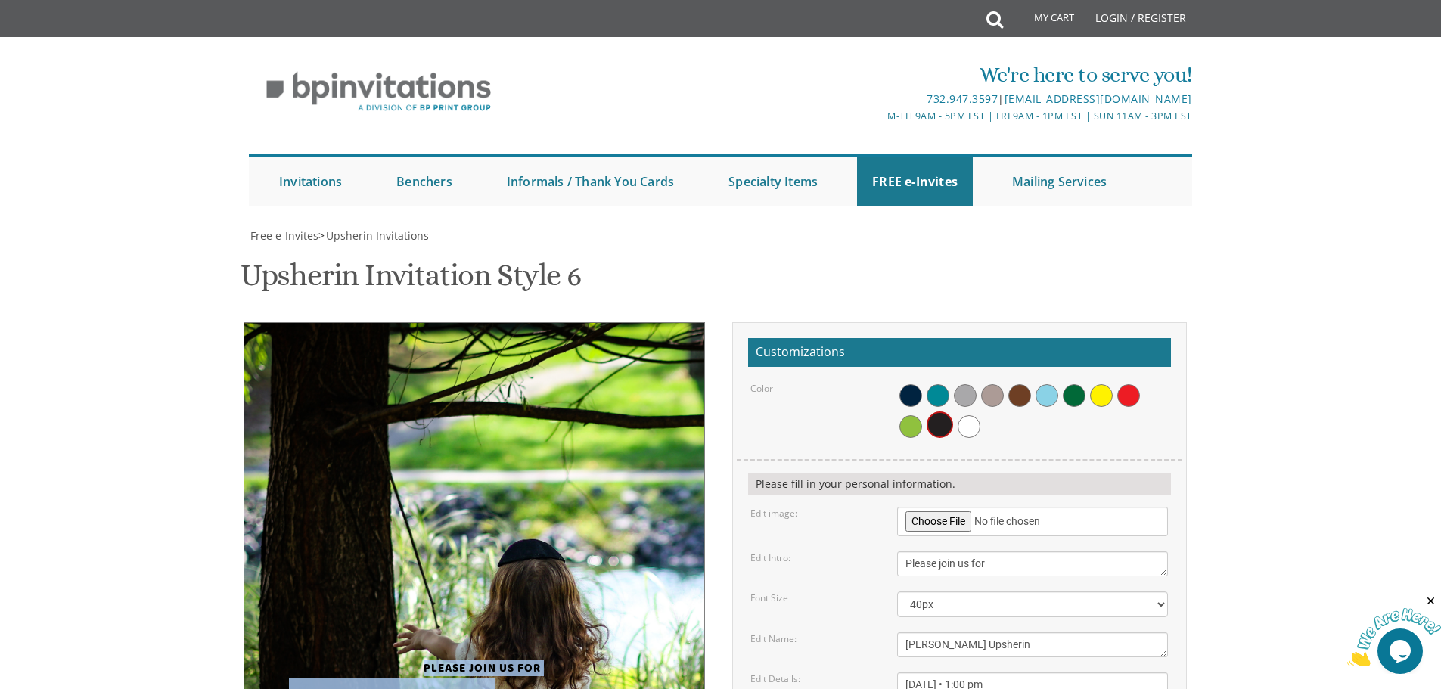
drag, startPoint x: 543, startPoint y: 466, endPoint x: 378, endPoint y: 427, distance: 168.8
click at [378, 427] on div "Please join us for Dovi's Upsherin Sunday, March 15th • 1:00 pm at our home • 2…" at bounding box center [482, 553] width 455 height 463
click at [448, 676] on div "Dovi's Upsherin" at bounding box center [482, 699] width 394 height 47
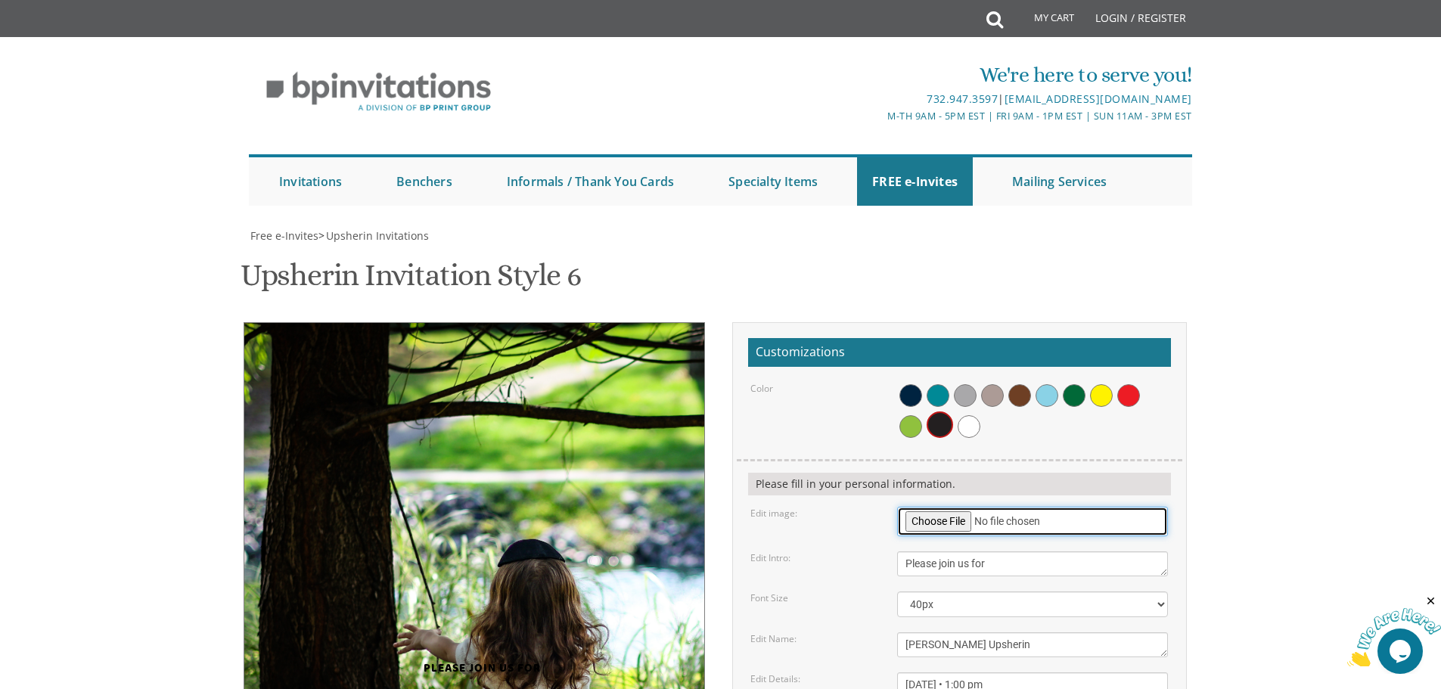
click at [956, 507] on input "file" at bounding box center [1032, 522] width 271 height 30
type input "C:\fakepath\[PERSON_NAME]-27.jpg"
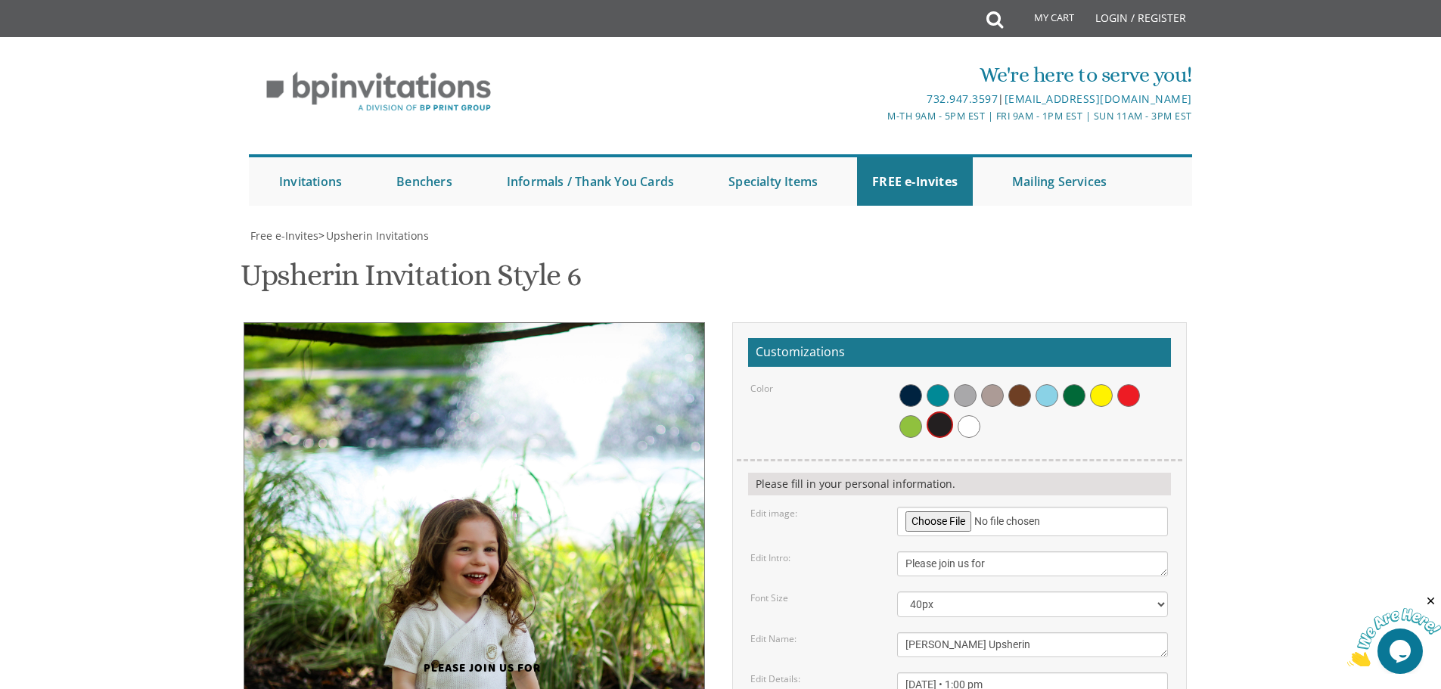
drag, startPoint x: 419, startPoint y: 444, endPoint x: 601, endPoint y: 518, distance: 196.2
click at [601, 518] on div "Please join us for Dovi's Upsherin Sunday, March 15th • 1:00 pm at our home • 2…" at bounding box center [482, 553] width 455 height 463
click at [505, 676] on div "Dovi's Upsherin" at bounding box center [482, 699] width 394 height 47
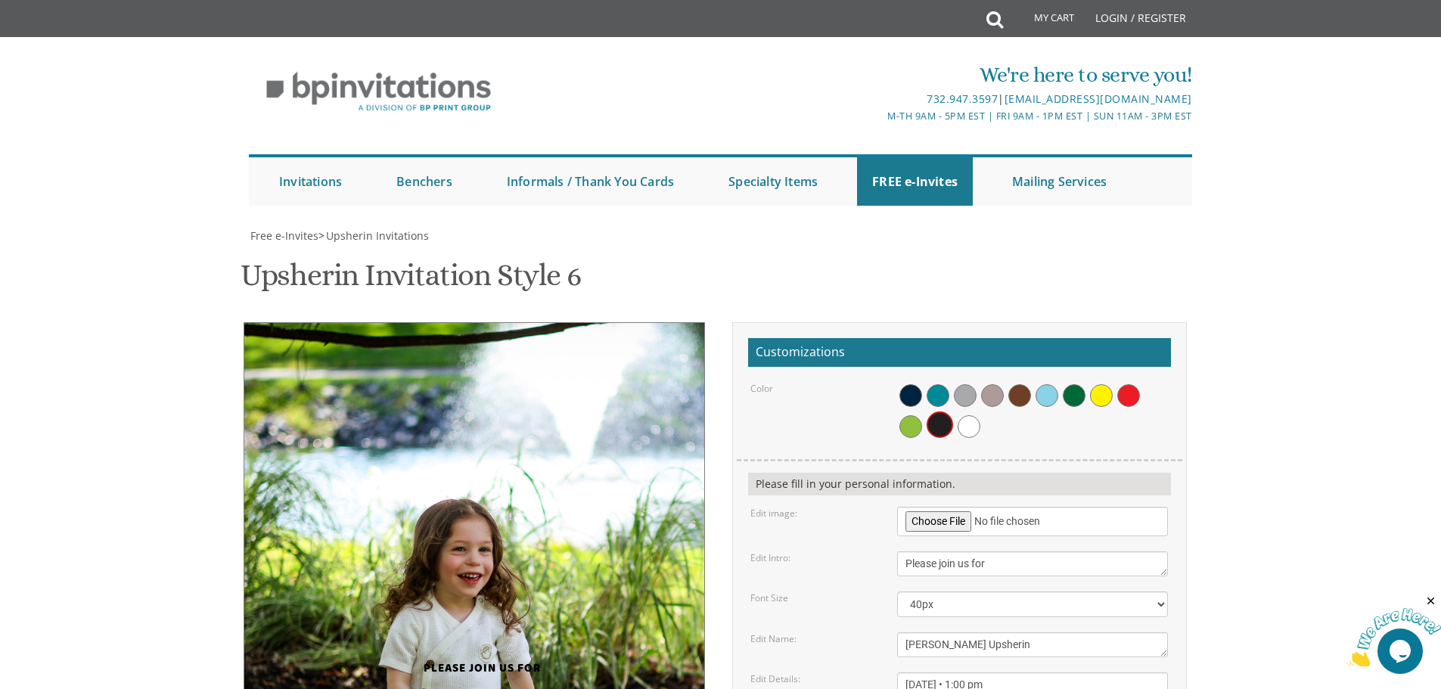
drag, startPoint x: 472, startPoint y: 375, endPoint x: 467, endPoint y: 334, distance: 40.5
click at [467, 334] on img at bounding box center [563, 552] width 751 height 460
drag, startPoint x: 422, startPoint y: 444, endPoint x: 639, endPoint y: 515, distance: 228.5
click at [639, 515] on div "Please join us for Dovi's Upsherin Sunday, March 15th • 1:00 pm at our home • 2…" at bounding box center [482, 553] width 455 height 463
click at [977, 415] on span at bounding box center [969, 426] width 23 height 23
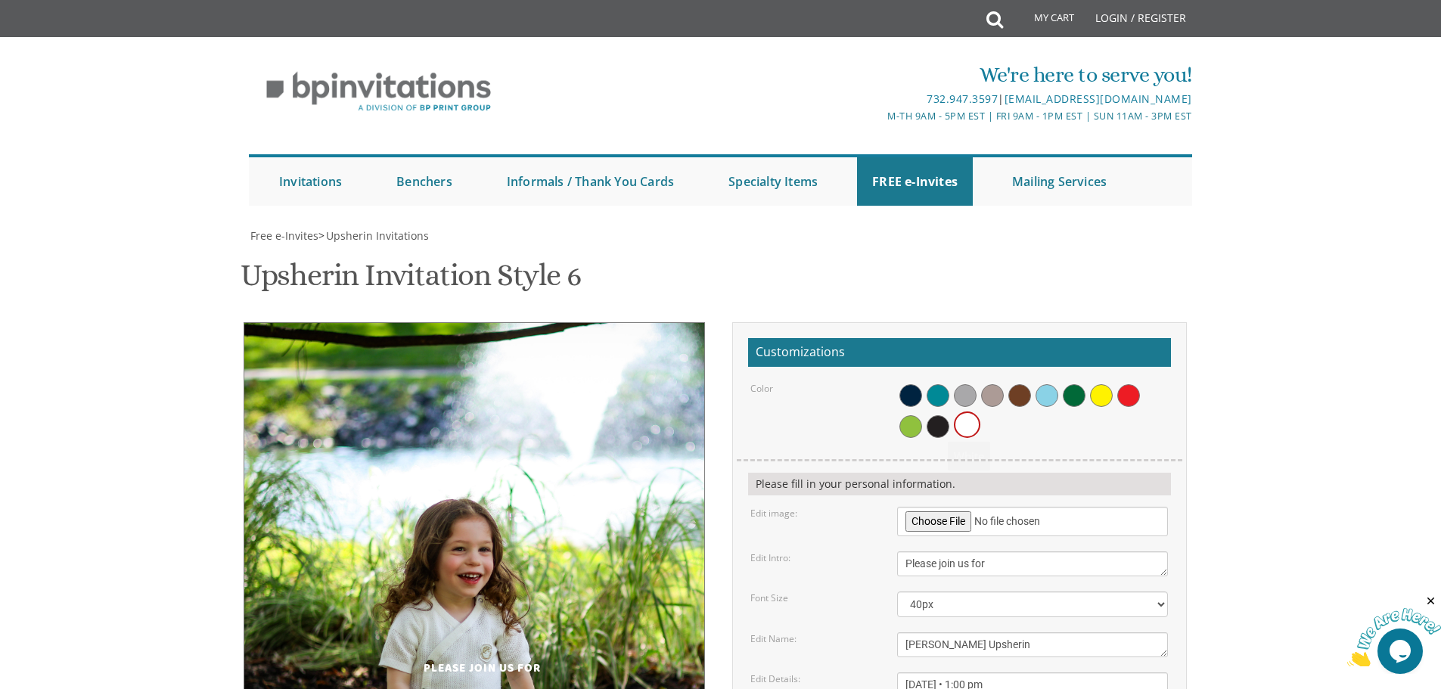
click at [492, 338] on img at bounding box center [563, 552] width 751 height 460
click at [1071, 384] on span at bounding box center [1074, 395] width 23 height 23
click at [916, 382] on div at bounding box center [1032, 411] width 271 height 58
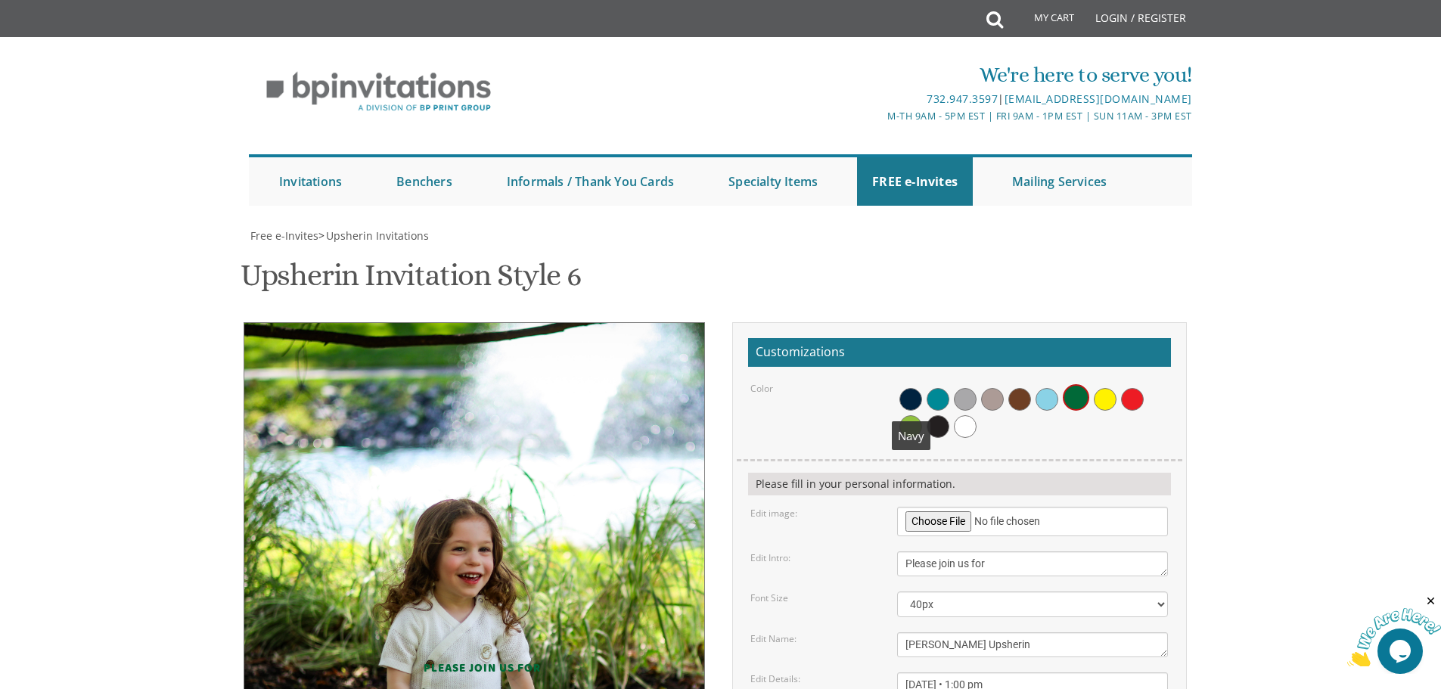
click at [901, 388] on span at bounding box center [911, 399] width 23 height 23
click at [941, 388] on span at bounding box center [942, 399] width 23 height 23
click at [968, 388] on span at bounding box center [969, 399] width 23 height 23
click at [1002, 388] on span at bounding box center [996, 399] width 23 height 23
click at [1022, 388] on span at bounding box center [1023, 399] width 23 height 23
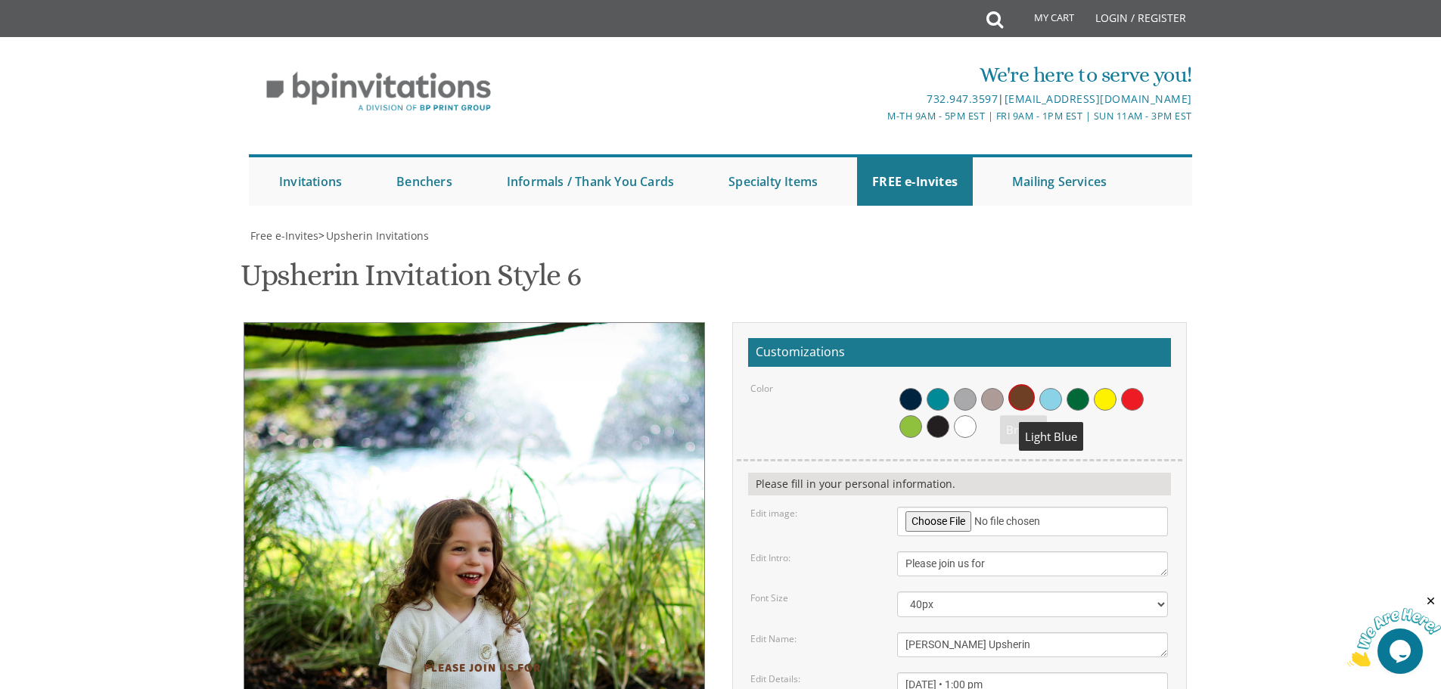
click at [1044, 388] on span at bounding box center [1051, 399] width 23 height 23
click at [1078, 388] on span at bounding box center [1078, 399] width 23 height 23
click at [1099, 388] on span at bounding box center [1105, 399] width 23 height 23
click at [1129, 388] on span at bounding box center [1132, 399] width 23 height 23
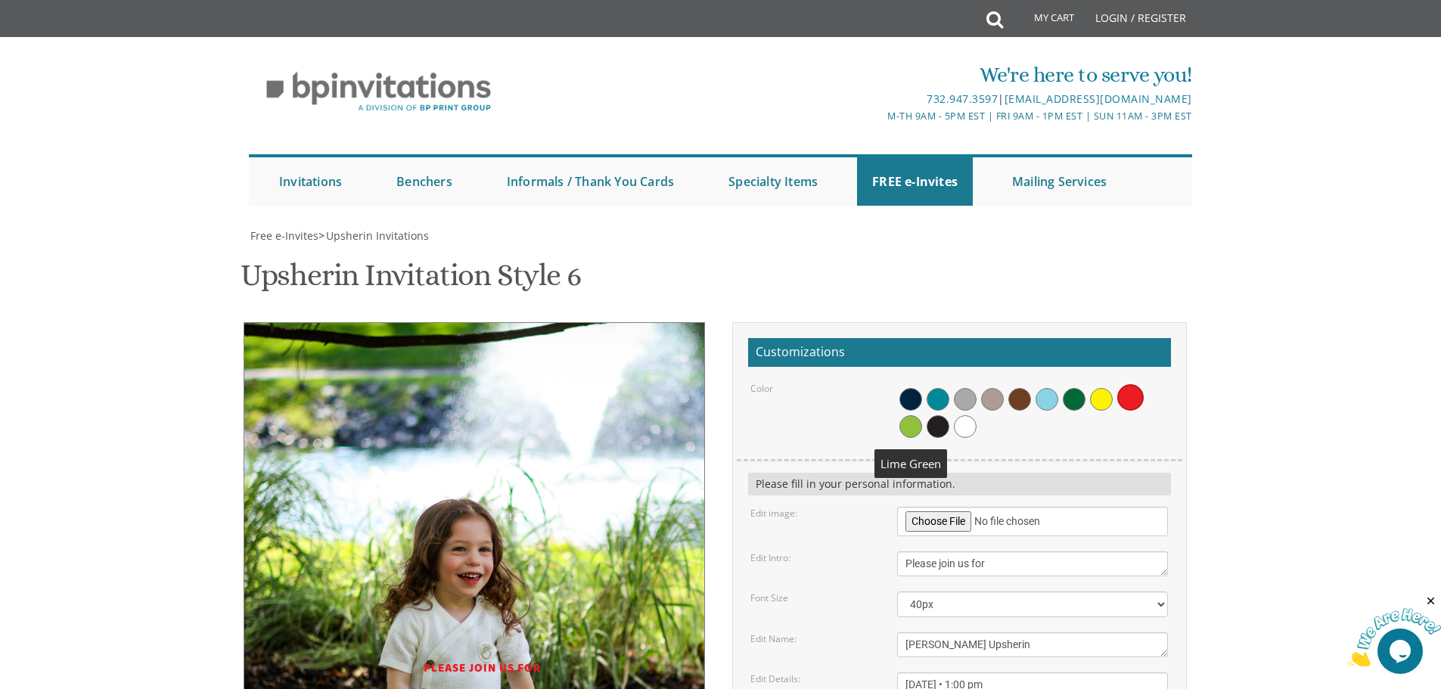
click at [907, 415] on span at bounding box center [911, 426] width 23 height 23
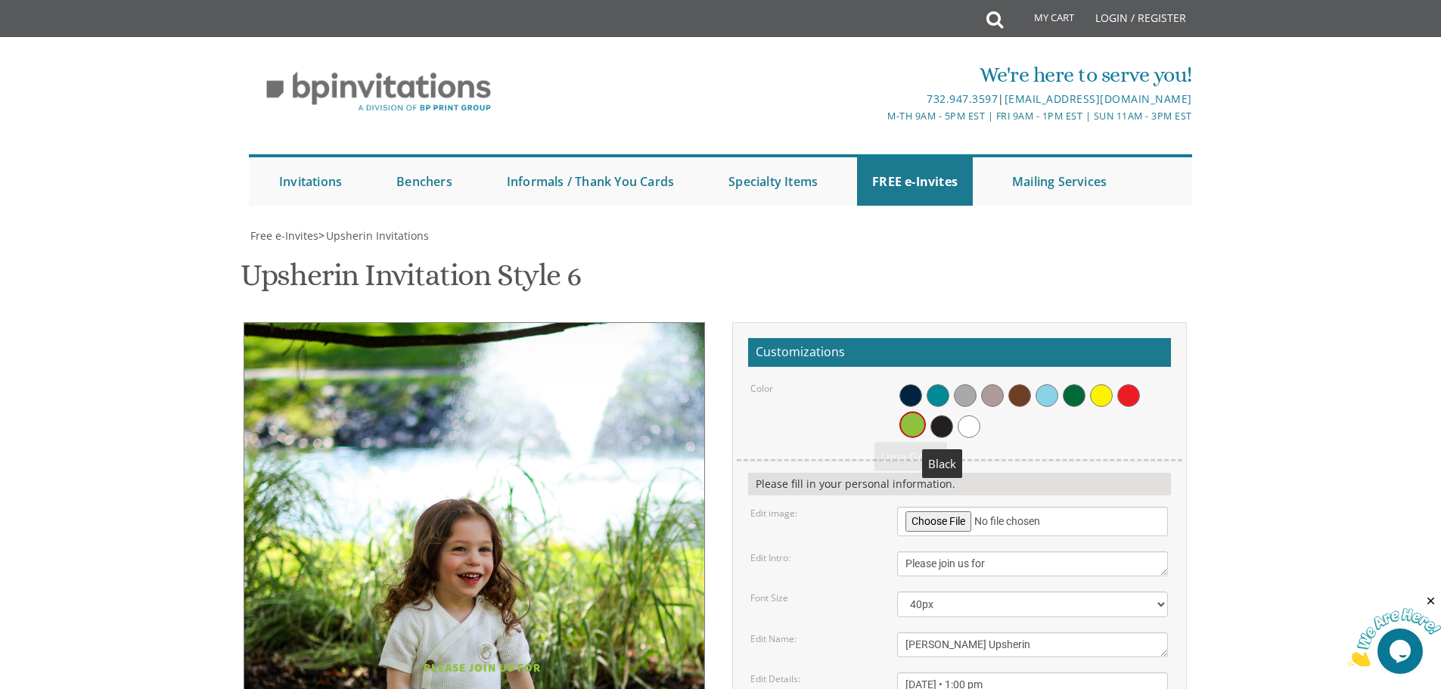
click at [933, 415] on span at bounding box center [942, 426] width 23 height 23
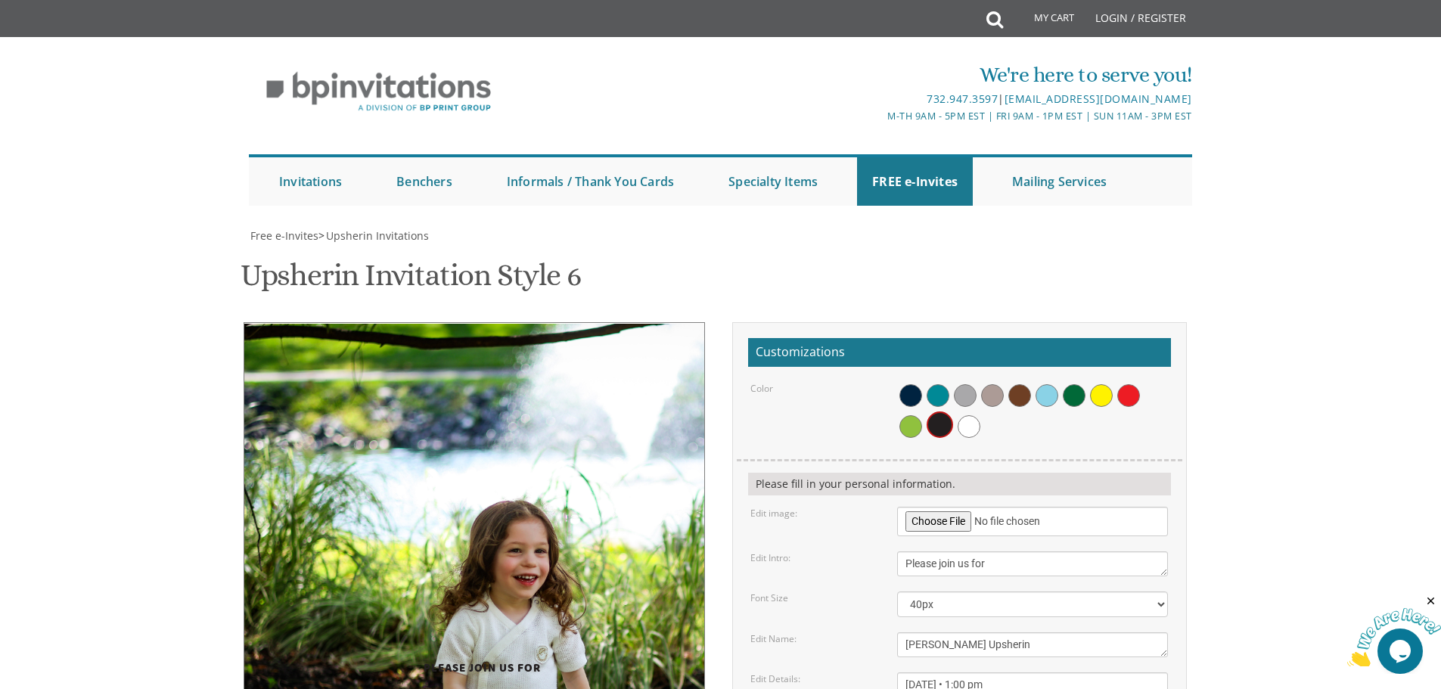
drag, startPoint x: 513, startPoint y: 335, endPoint x: 610, endPoint y: 454, distance: 153.3
click at [610, 454] on div "Please join us for Dovi's Upsherin Sunday, March 15th • 1:00 pm at our home • 2…" at bounding box center [482, 553] width 455 height 463
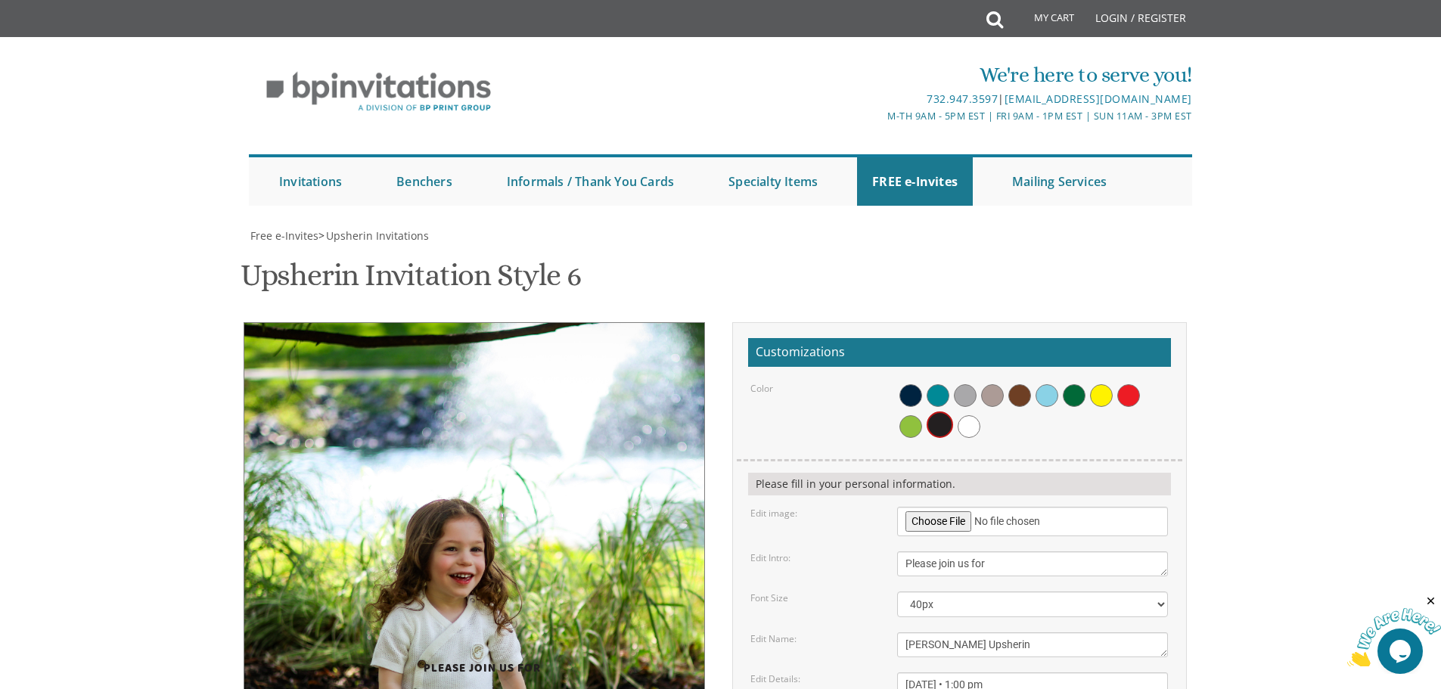
drag, startPoint x: 530, startPoint y: 373, endPoint x: 467, endPoint y: 340, distance: 71.8
click at [467, 340] on img at bounding box center [554, 552] width 751 height 460
drag, startPoint x: 594, startPoint y: 527, endPoint x: 403, endPoint y: 426, distance: 216.3
click at [403, 426] on div "Please join us for Dovi's Upsherin Sunday, March 15th • 1:00 pm at our home • 2…" at bounding box center [482, 553] width 455 height 463
click at [409, 640] on div "Please join us for" at bounding box center [482, 658] width 394 height 36
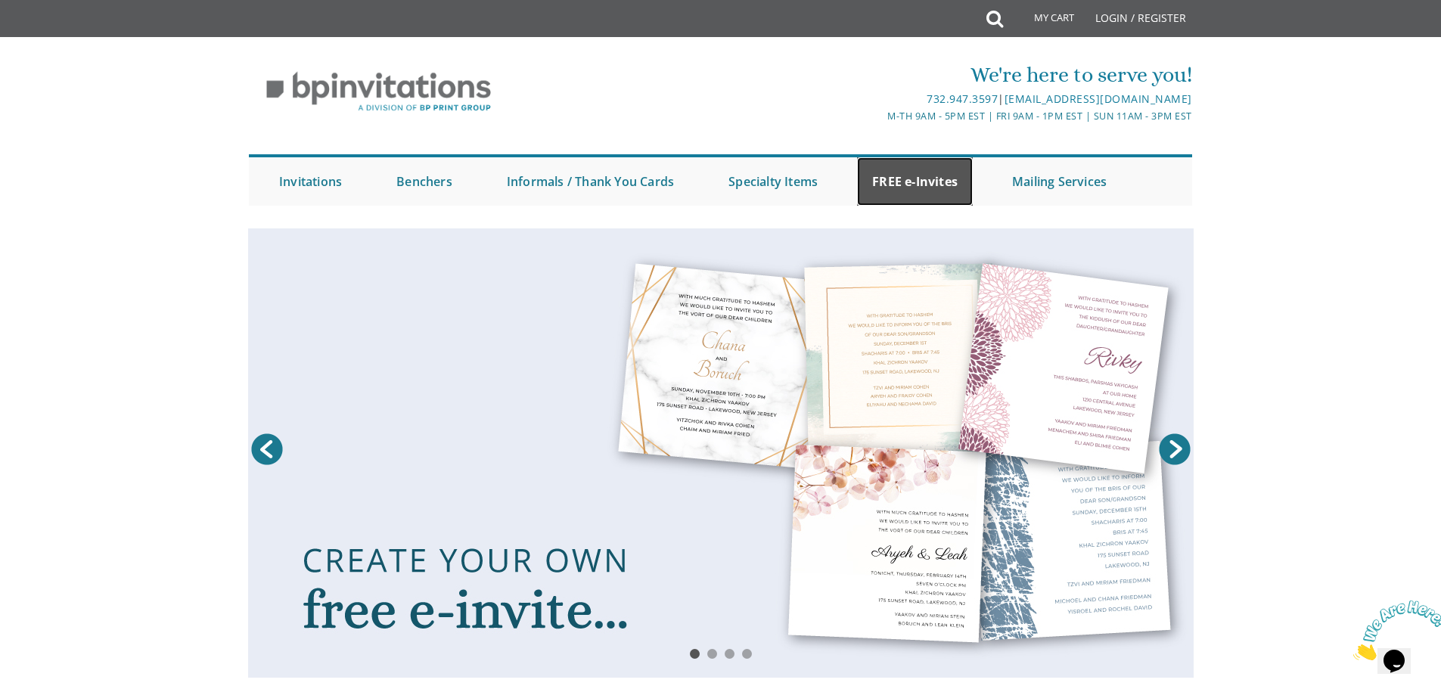
click at [910, 186] on link "FREE e-Invites" at bounding box center [915, 181] width 116 height 48
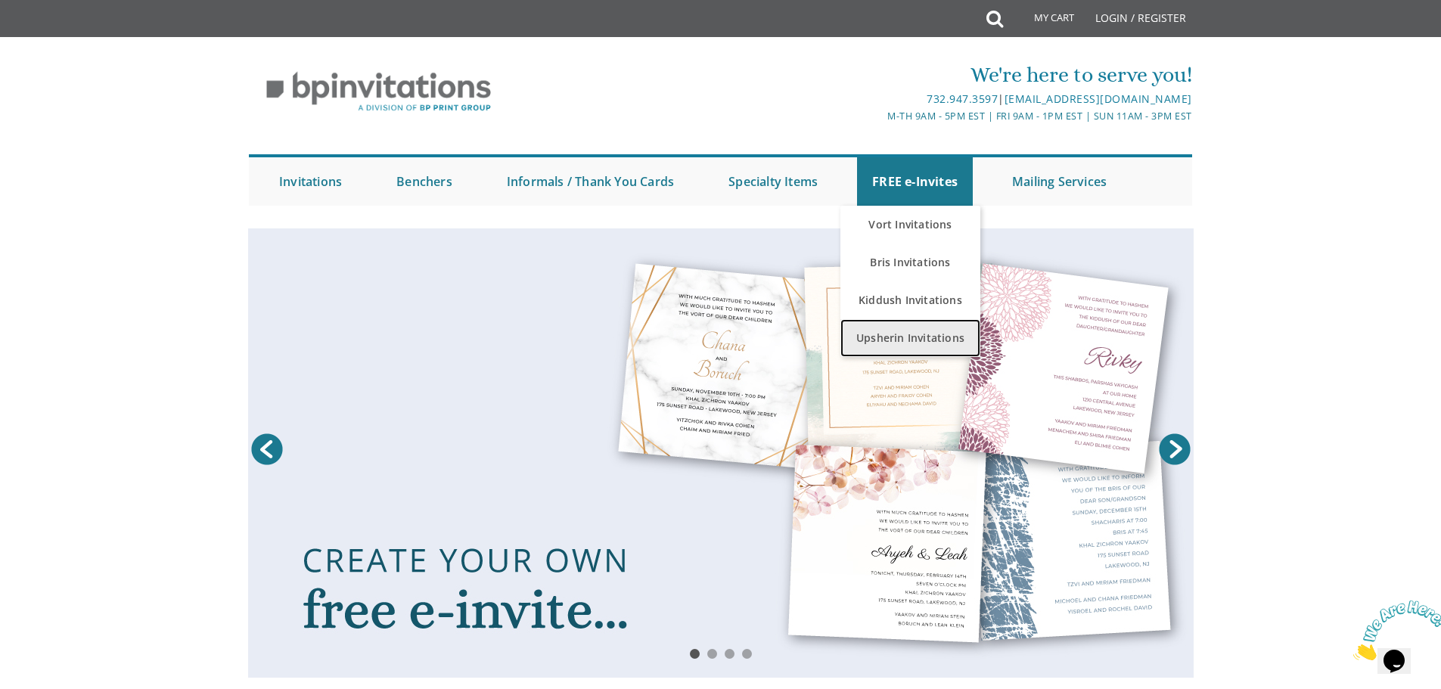
click at [887, 333] on link "Upsherin Invitations" at bounding box center [911, 338] width 140 height 38
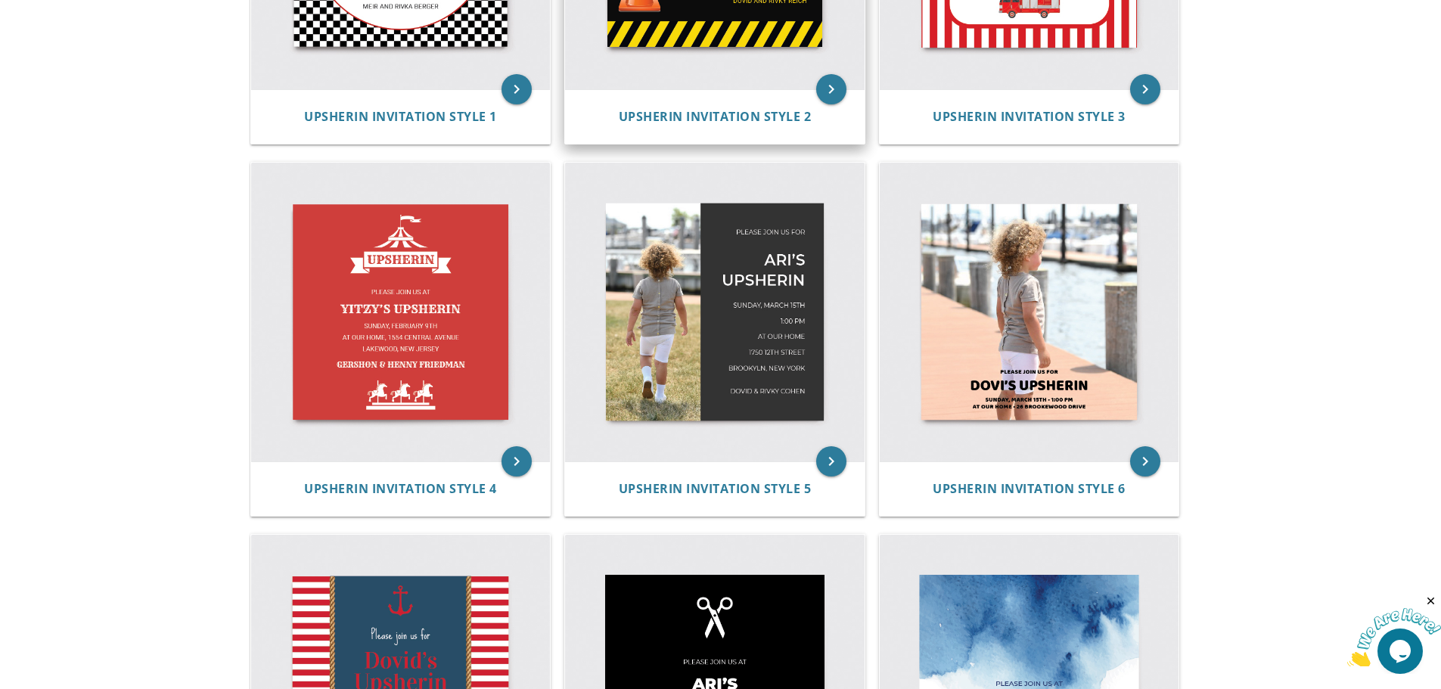
scroll to position [681, 0]
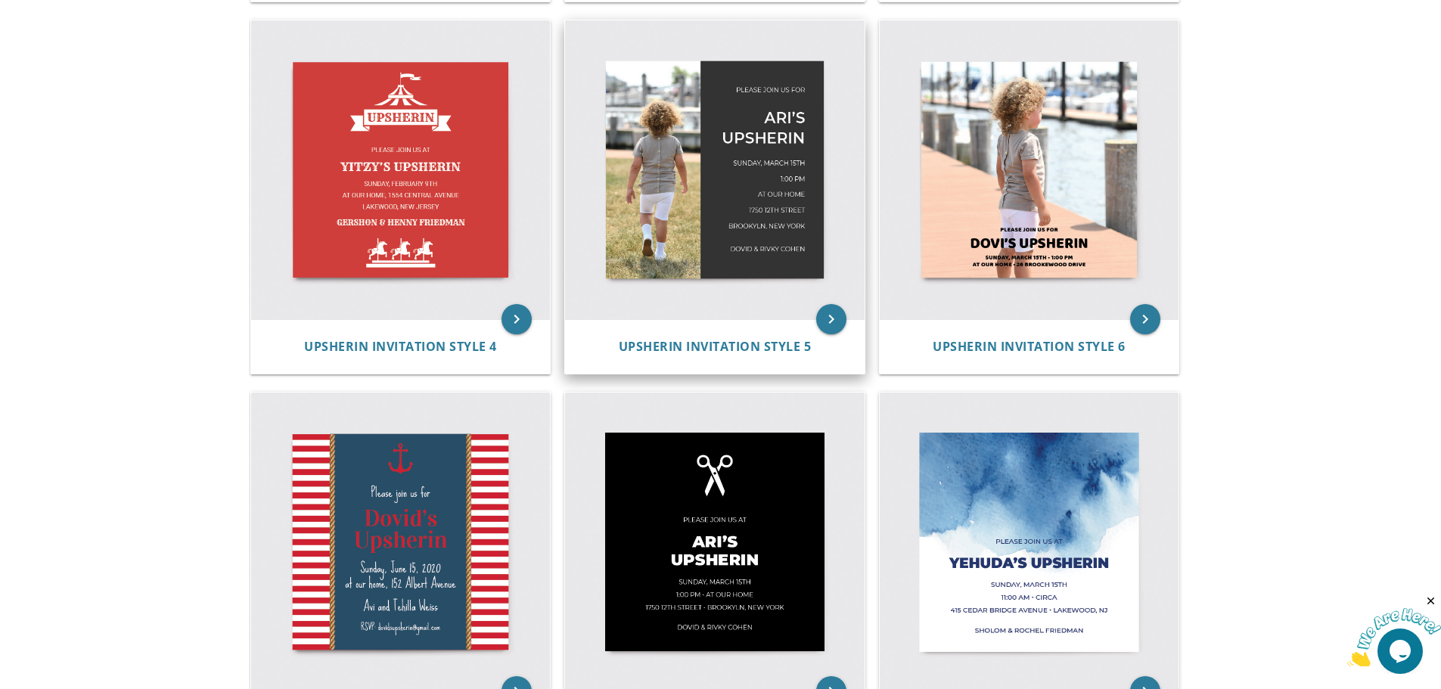
click at [714, 210] on img at bounding box center [715, 170] width 300 height 300
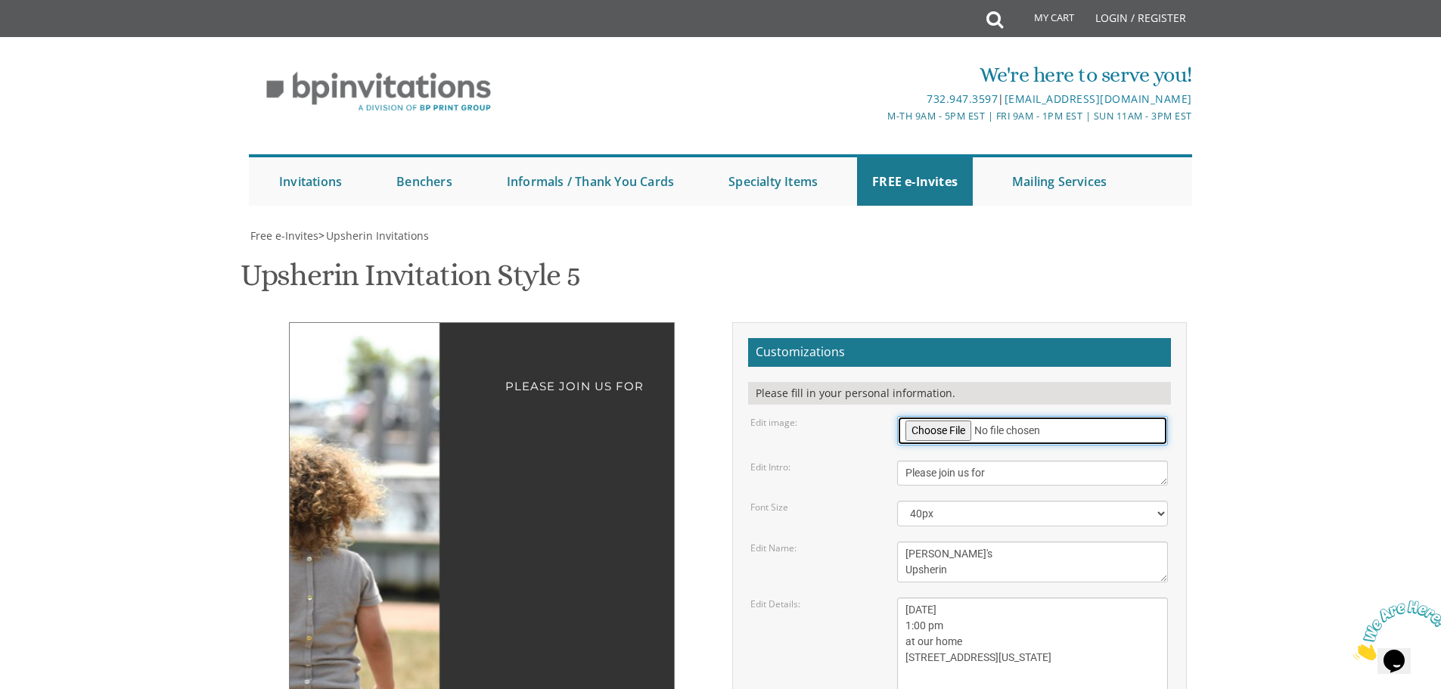
click at [944, 432] on input "file" at bounding box center [1032, 431] width 271 height 30
type input "C:\fakepath\[PERSON_NAME]-27.jpg"
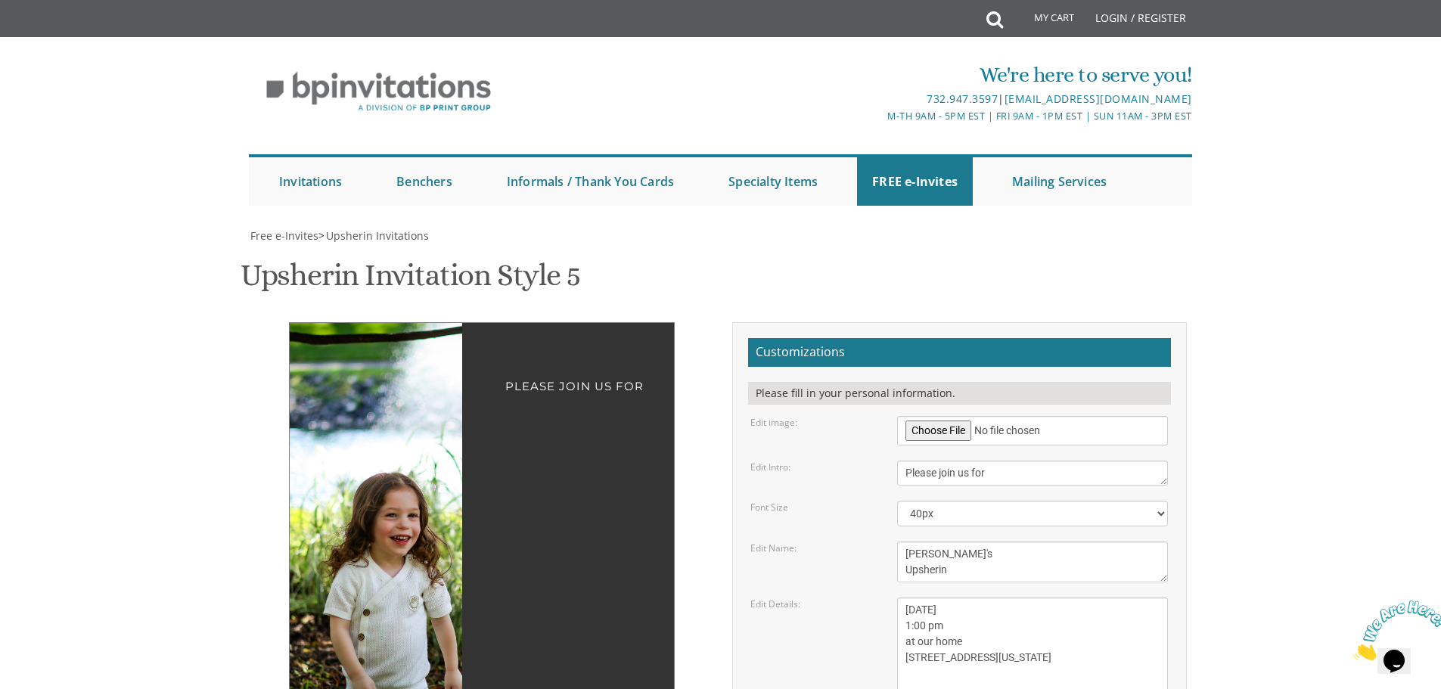
drag, startPoint x: 346, startPoint y: 487, endPoint x: 217, endPoint y: 462, distance: 131.0
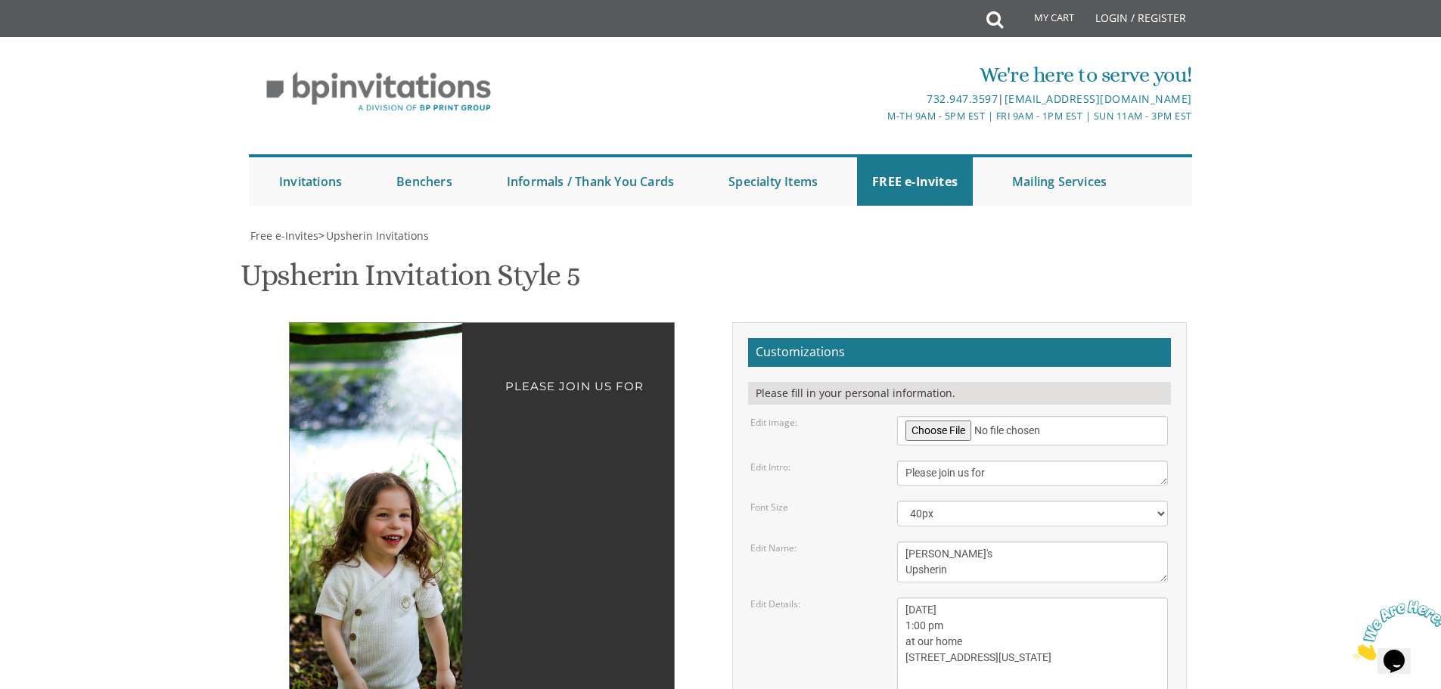
drag, startPoint x: 375, startPoint y: 438, endPoint x: 367, endPoint y: 425, distance: 15.3
click at [367, 425] on img at bounding box center [471, 518] width 636 height 390
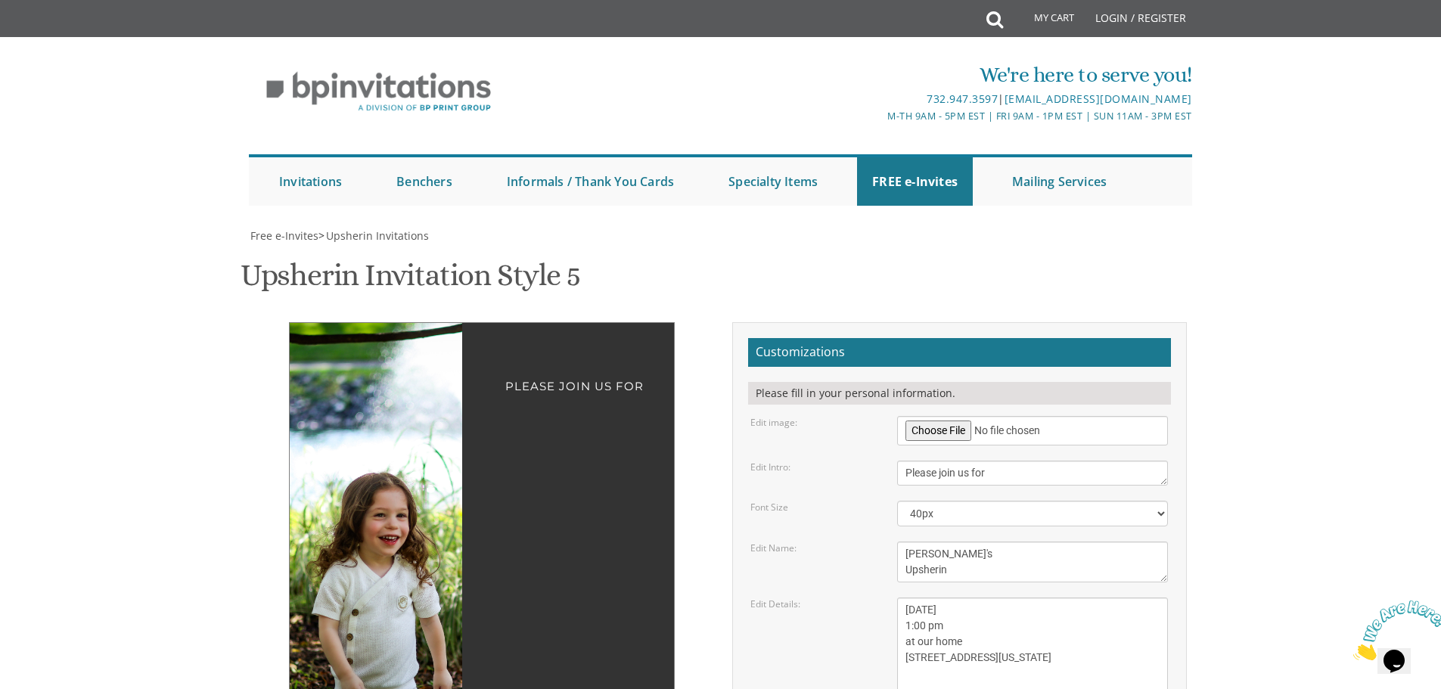
drag, startPoint x: 369, startPoint y: 414, endPoint x: 366, endPoint y: 328, distance: 85.6
click at [366, 328] on img at bounding box center [468, 518] width 636 height 390
click at [406, 393] on img at bounding box center [468, 518] width 636 height 390
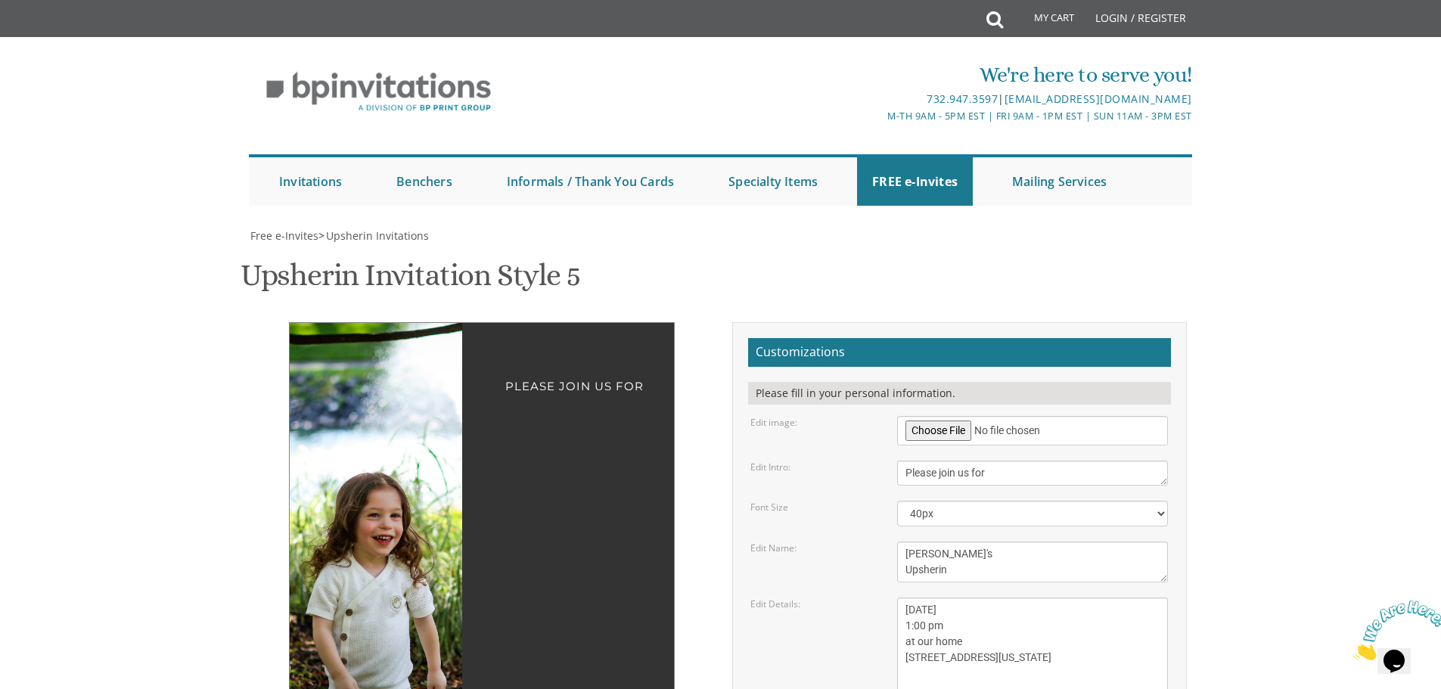
drag, startPoint x: 406, startPoint y: 393, endPoint x: 400, endPoint y: 298, distance: 94.8
click at [400, 323] on img at bounding box center [462, 518] width 636 height 390
drag, startPoint x: 907, startPoint y: 403, endPoint x: 917, endPoint y: 400, distance: 10.8
click at [917, 542] on textarea "[PERSON_NAME]'s Upsherin" at bounding box center [1032, 562] width 271 height 41
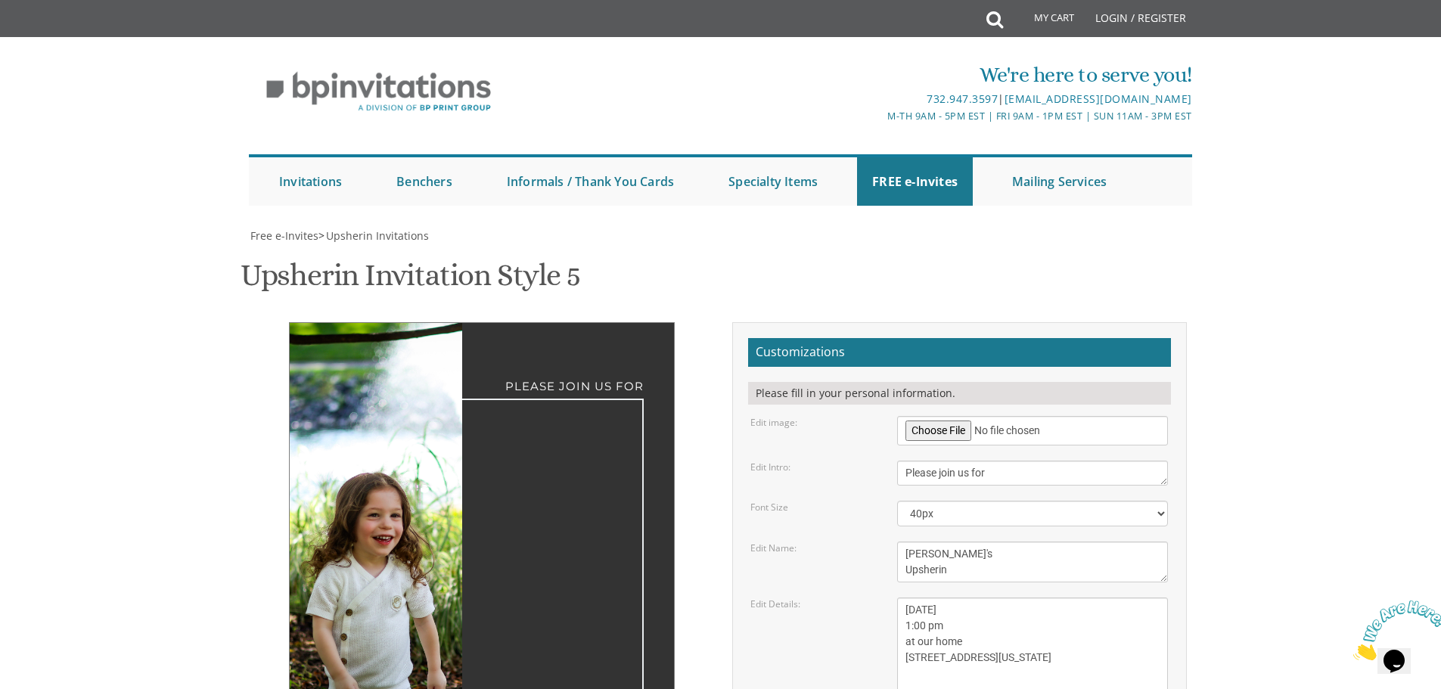
type textarea "[PERSON_NAME]'s Upsherin"
click at [919, 598] on textarea "[DATE] 1:00 pm at our home [STREET_ADDRESS][US_STATE]" at bounding box center [1032, 650] width 271 height 104
drag, startPoint x: 907, startPoint y: 459, endPoint x: 939, endPoint y: 457, distance: 32.6
click at [939, 598] on textarea "[DATE] 1:00 pm at our home [STREET_ADDRESS][US_STATE]" at bounding box center [1032, 650] width 271 height 104
drag, startPoint x: 941, startPoint y: 457, endPoint x: 1002, endPoint y: 451, distance: 60.8
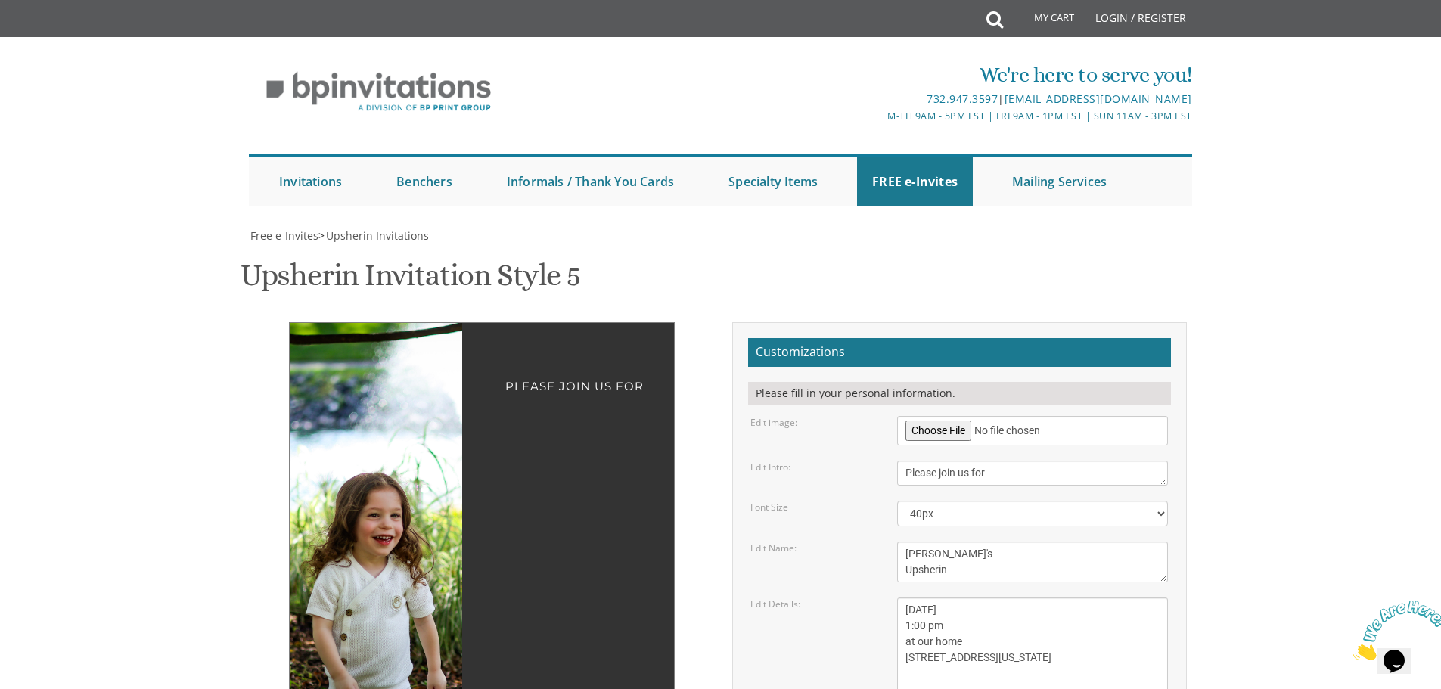
click at [1002, 598] on textarea "[DATE] 1:00 pm at our home [STREET_ADDRESS][US_STATE]" at bounding box center [1032, 650] width 271 height 104
click at [913, 598] on textarea "[DATE] 1:00 pm at our home [STREET_ADDRESS][US_STATE]" at bounding box center [1032, 650] width 271 height 104
drag, startPoint x: 906, startPoint y: 505, endPoint x: 1017, endPoint y: 511, distance: 111.4
click at [1017, 598] on textarea "[DATE] 1:00 pm at our home [STREET_ADDRESS][US_STATE]" at bounding box center [1032, 650] width 271 height 104
drag, startPoint x: 1003, startPoint y: 518, endPoint x: 906, endPoint y: 518, distance: 97.6
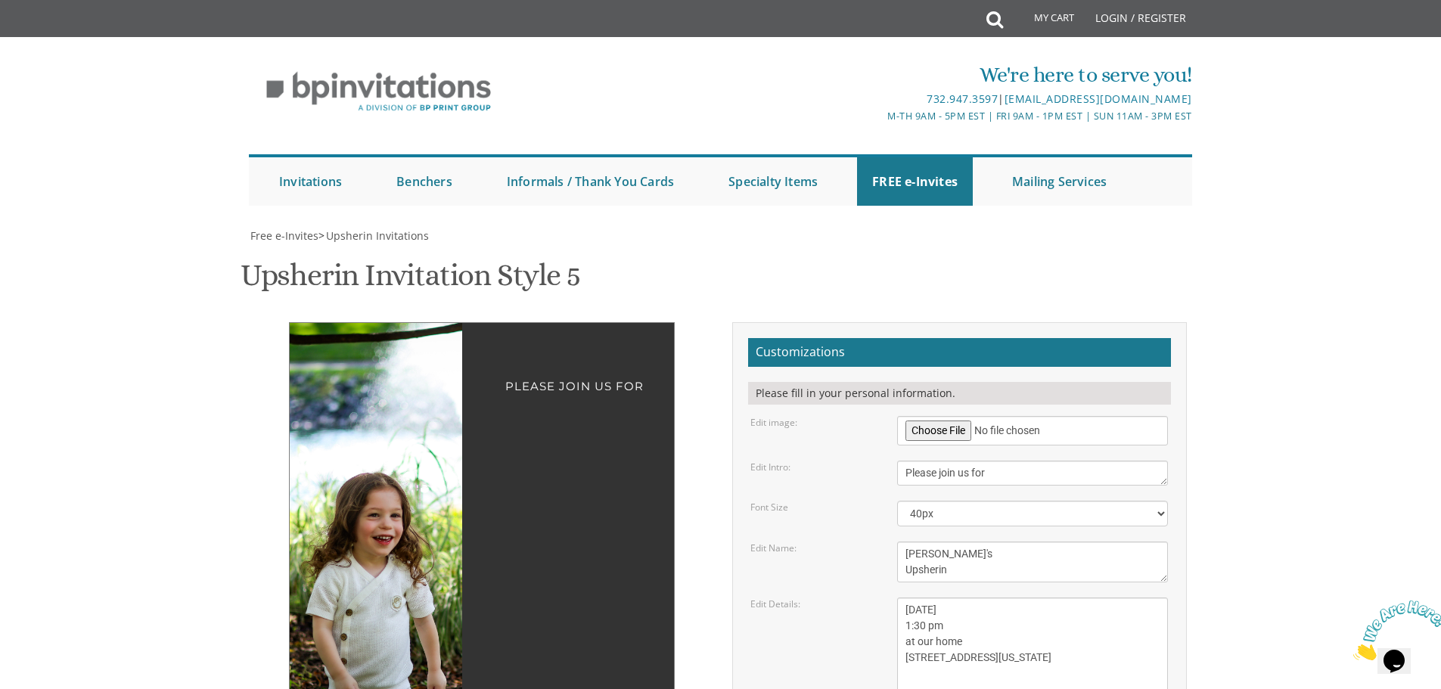
click at [906, 598] on textarea "[DATE] 1:00 pm at our home [STREET_ADDRESS][US_STATE]" at bounding box center [1032, 650] width 271 height 104
type textarea "[DATE] 1:30 pm at our home [STREET_ADDRESS] back door"
drag, startPoint x: 1010, startPoint y: 580, endPoint x: 868, endPoint y: 565, distance: 143.1
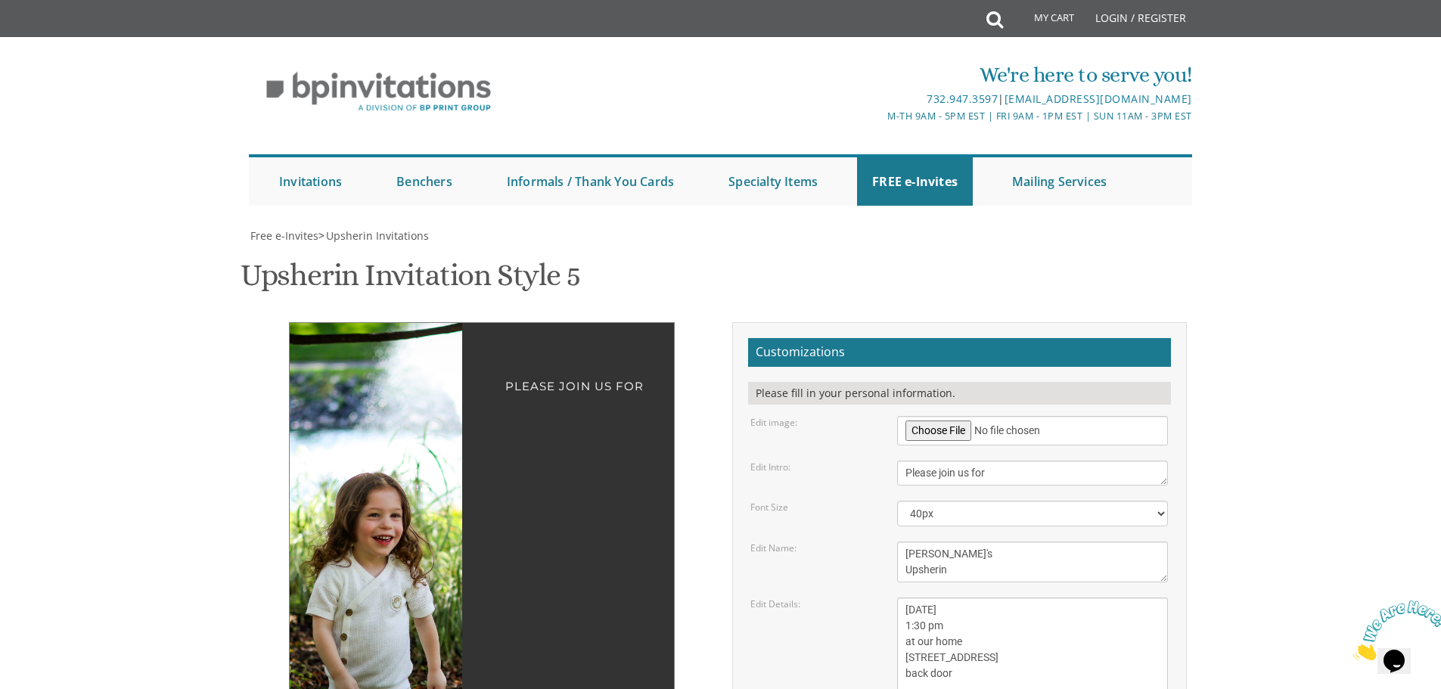
click at [420, 431] on img at bounding box center [462, 518] width 636 height 390
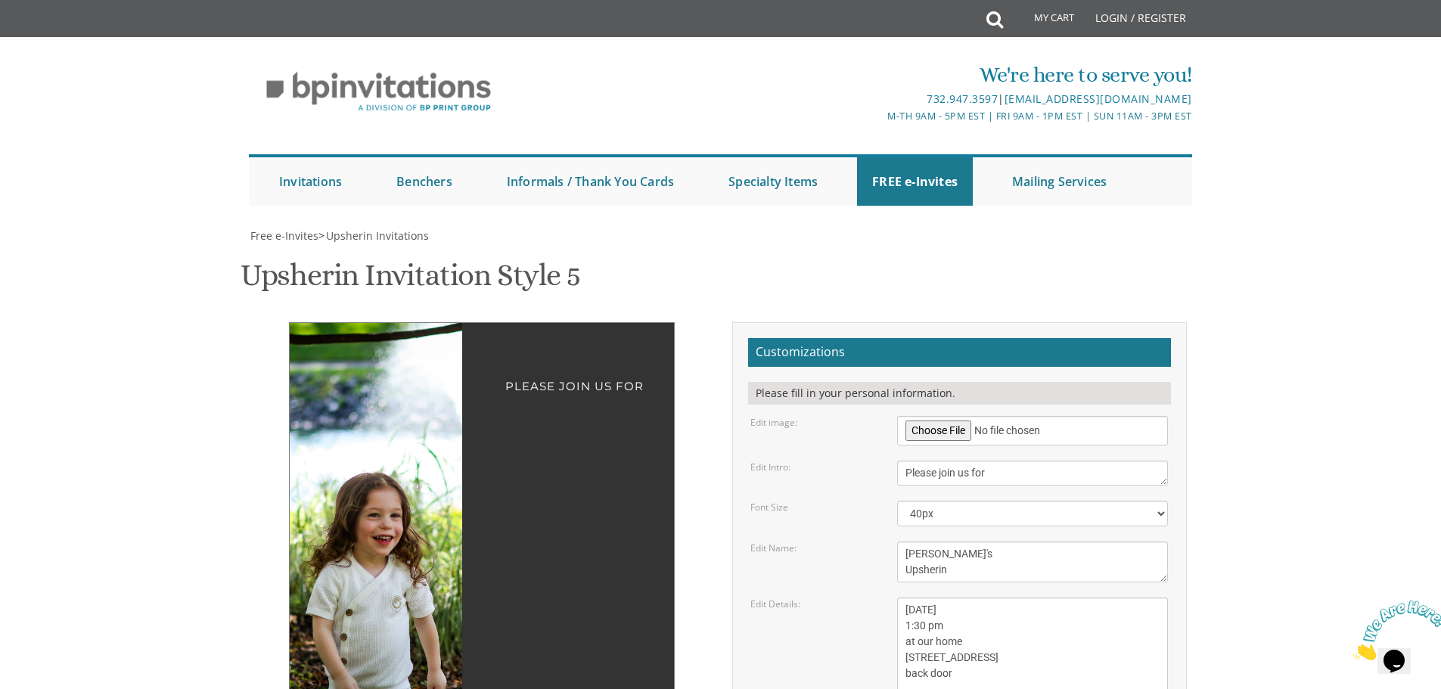
type input "[EMAIL_ADDRESS][DOMAIN_NAME]"
